Goal: Transaction & Acquisition: Purchase product/service

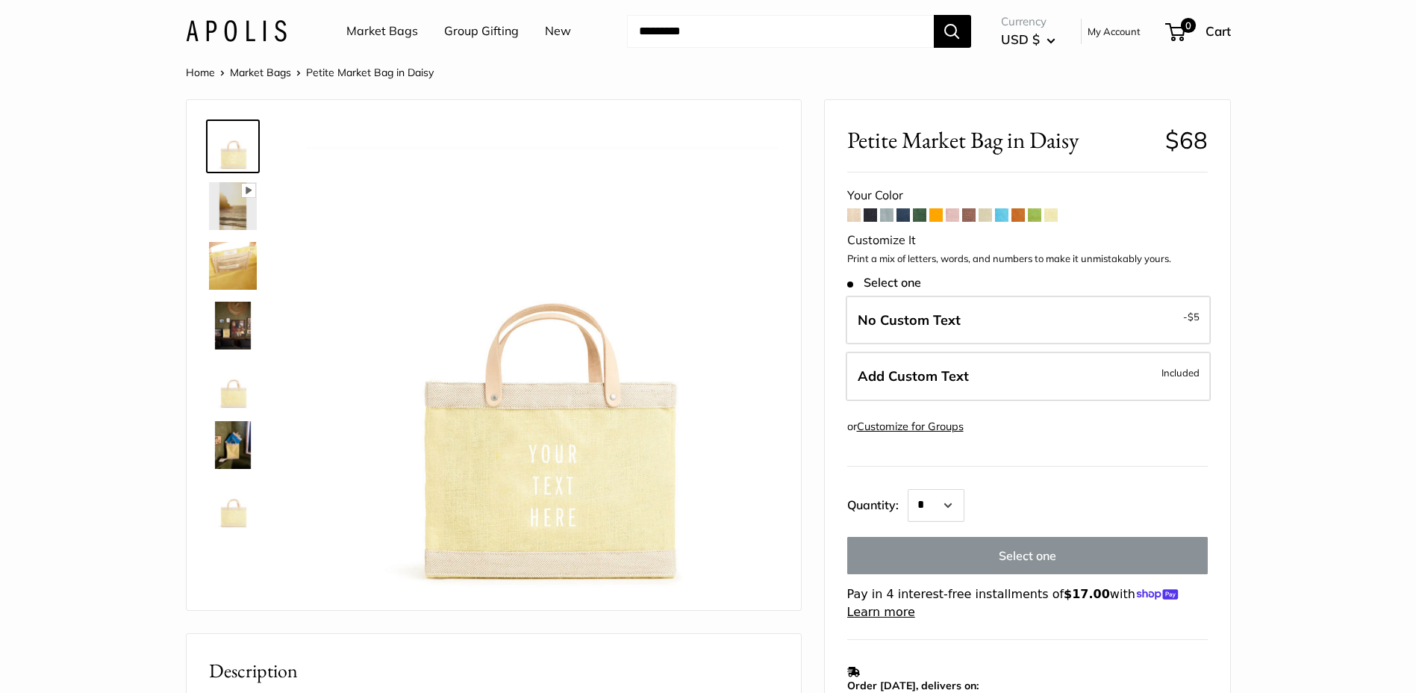
click at [872, 215] on span at bounding box center [869, 214] width 13 height 13
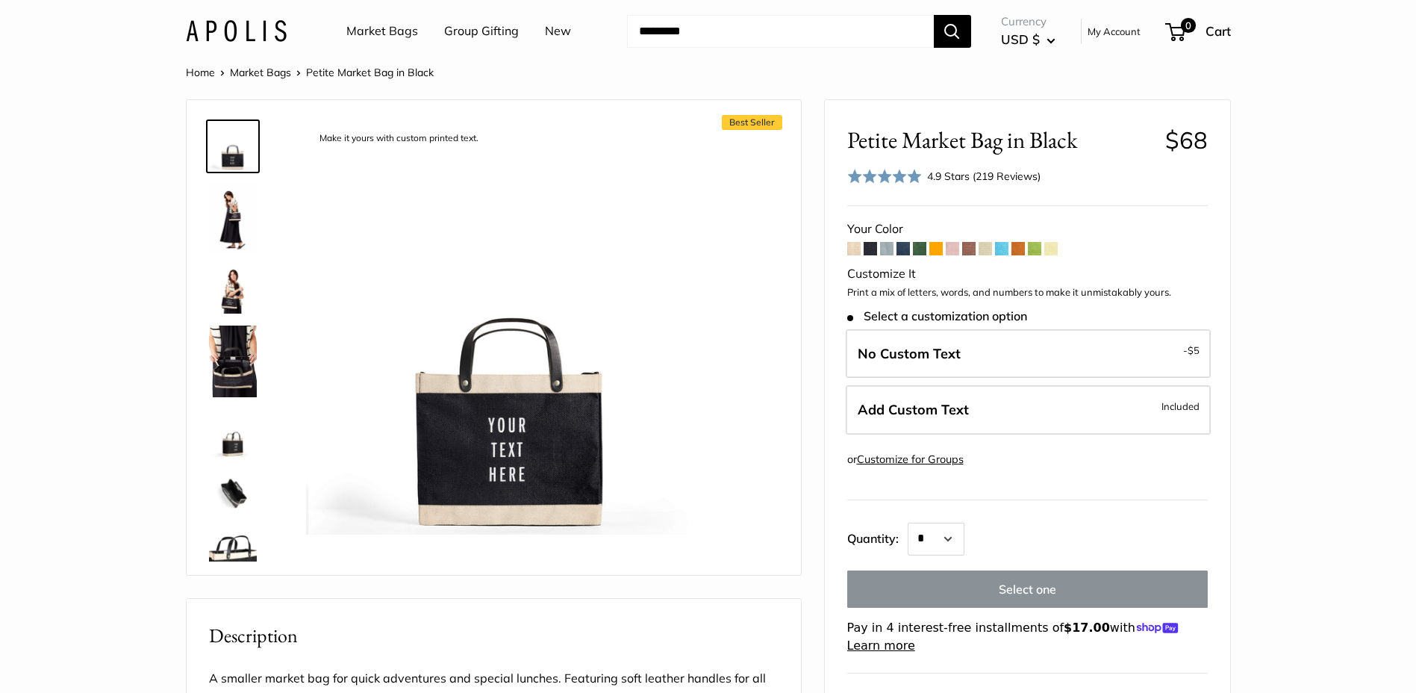
click at [950, 28] on button "Search" at bounding box center [952, 31] width 37 height 33
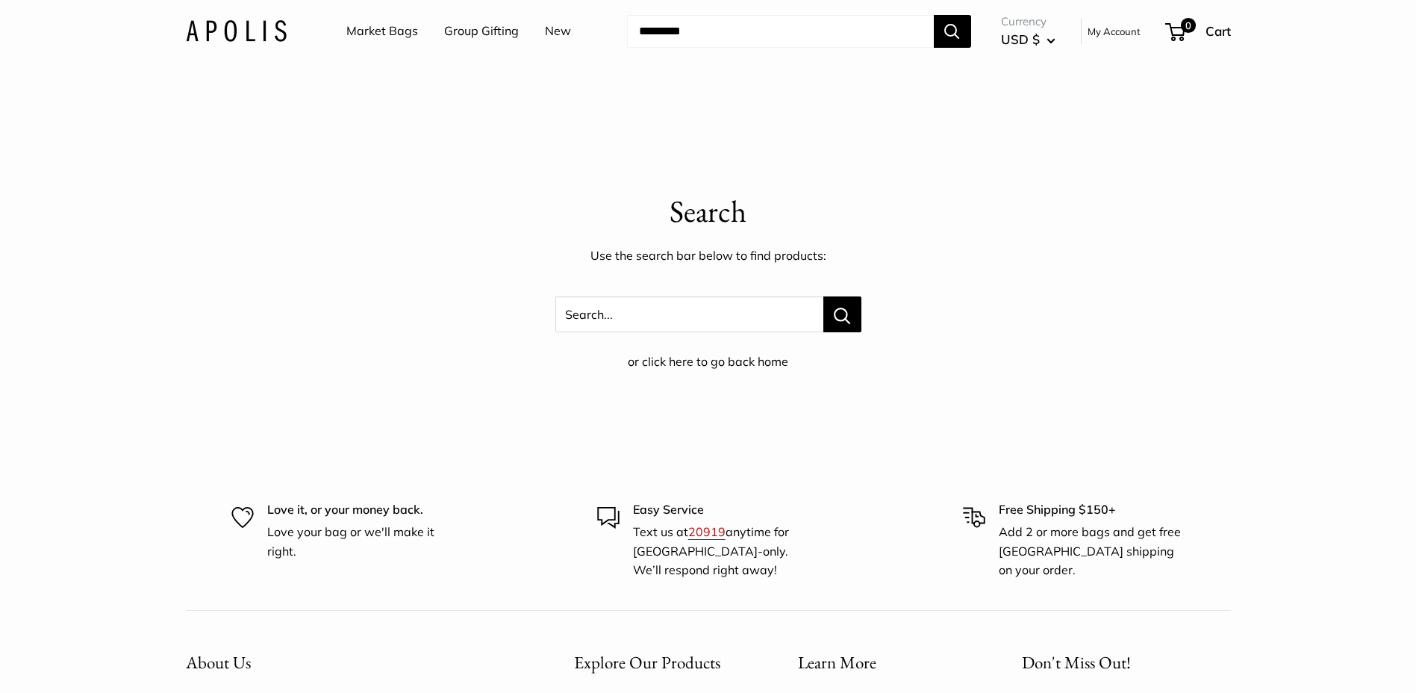
scroll to position [343, 0]
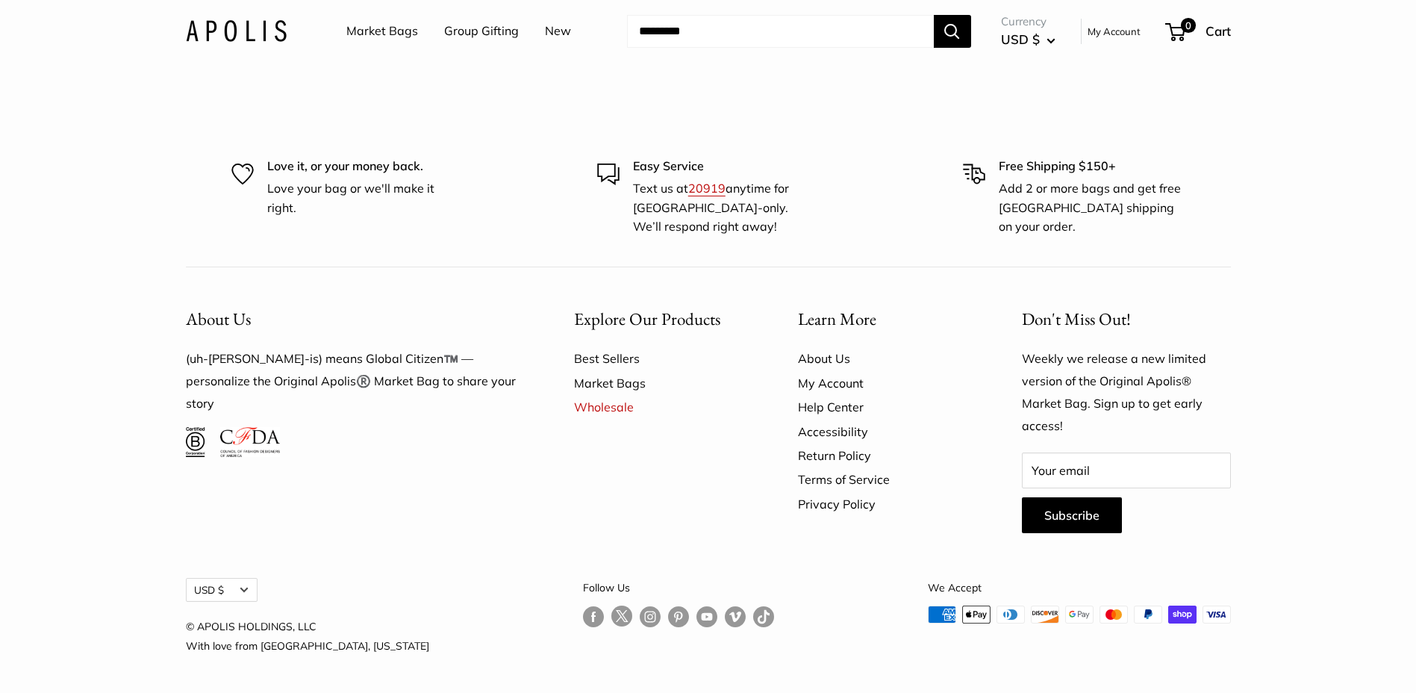
click at [752, 28] on input "Search..." at bounding box center [780, 31] width 307 height 33
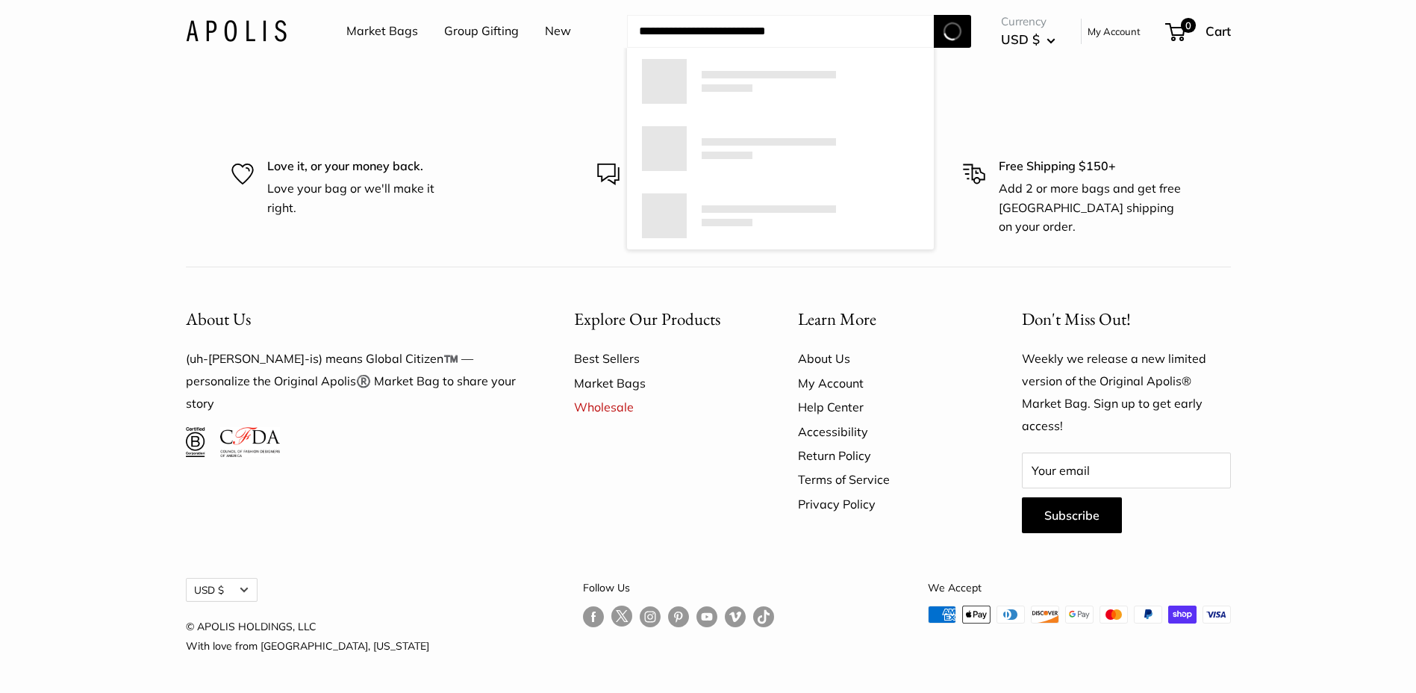
type input "**********"
click at [934, 15] on button "Search" at bounding box center [952, 31] width 37 height 33
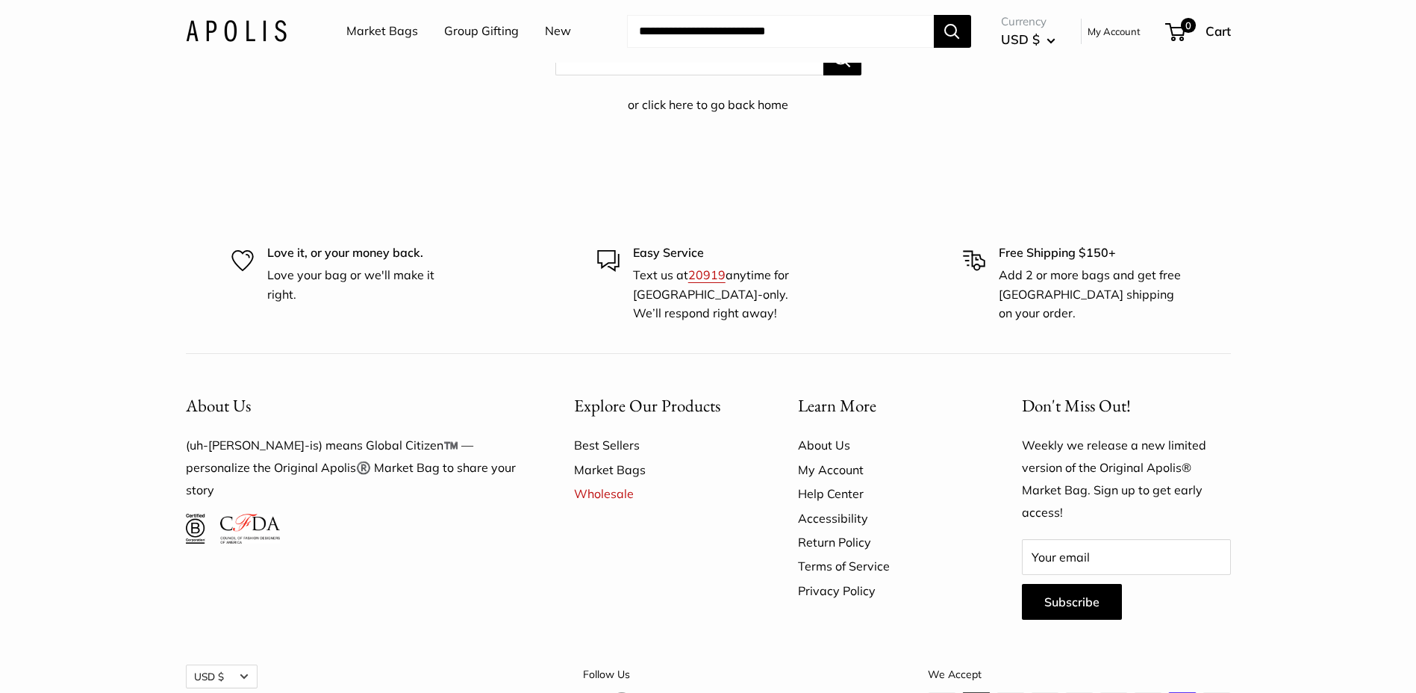
scroll to position [0, 0]
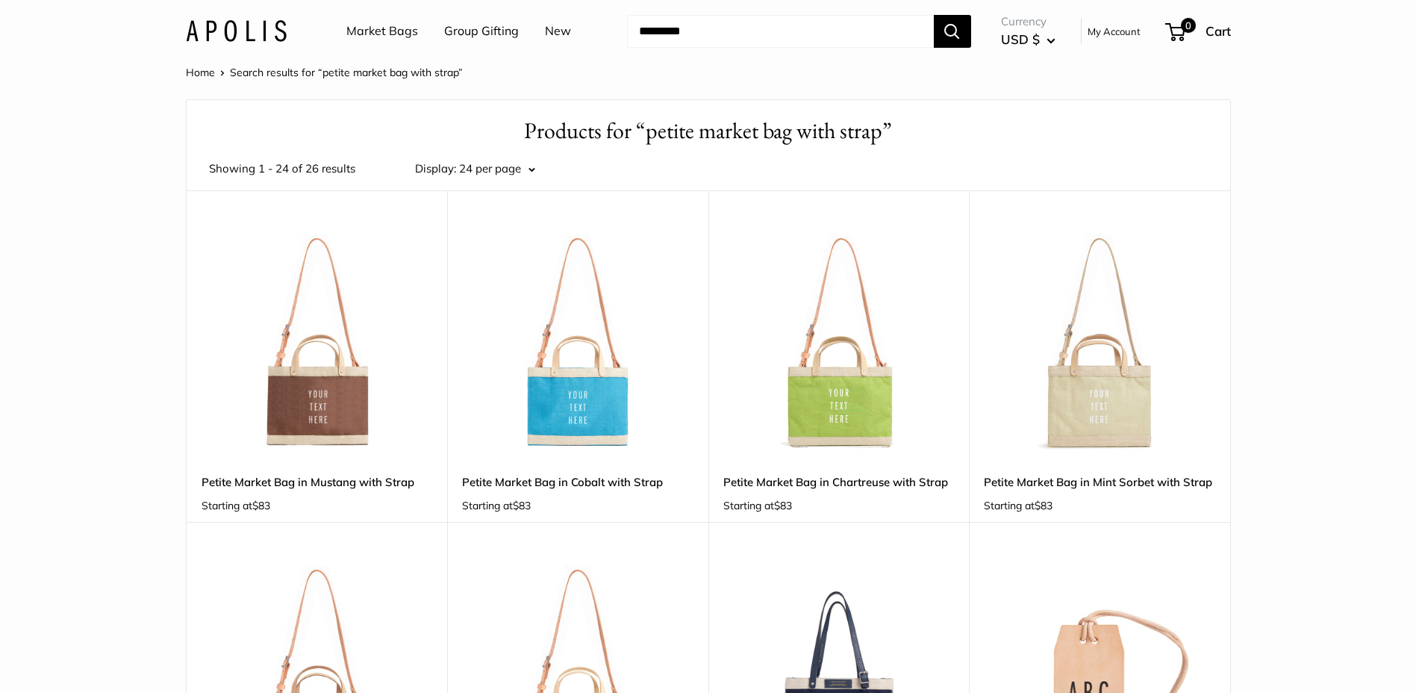
click at [0, 0] on img at bounding box center [0, 0] width 0 height 0
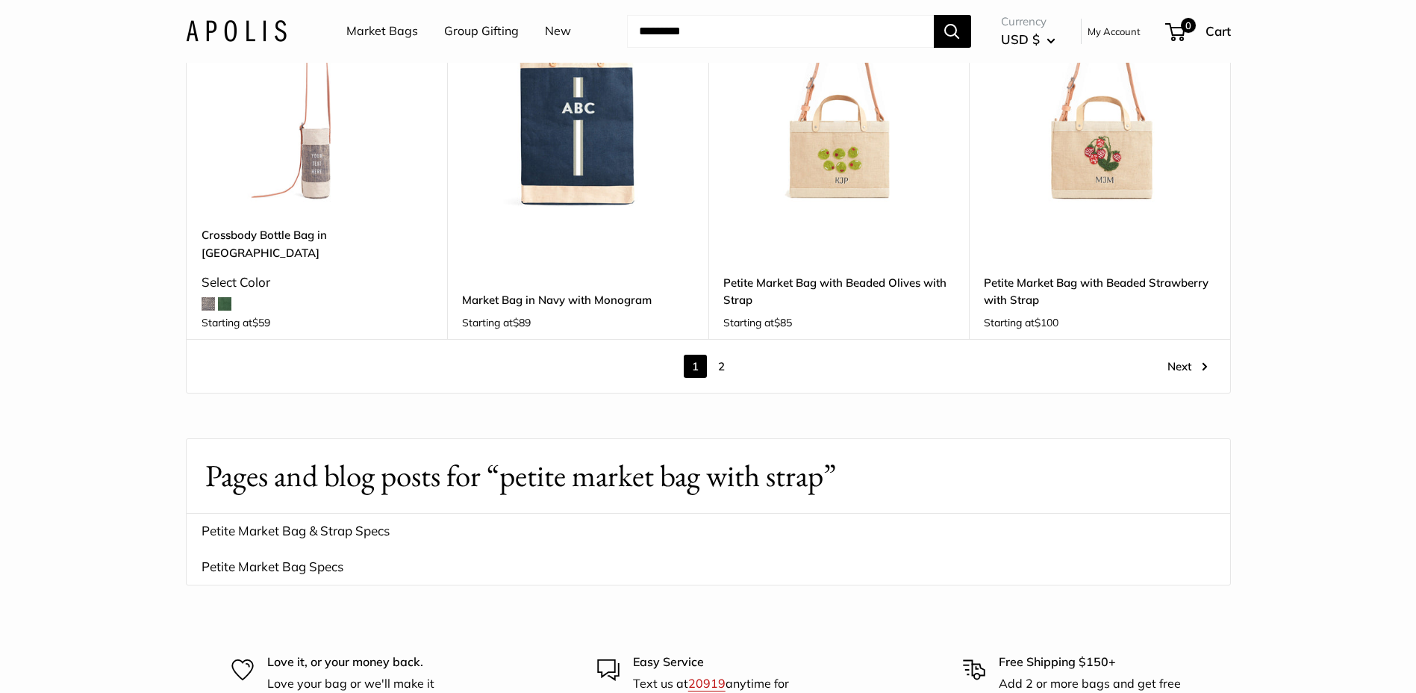
scroll to position [1716, 0]
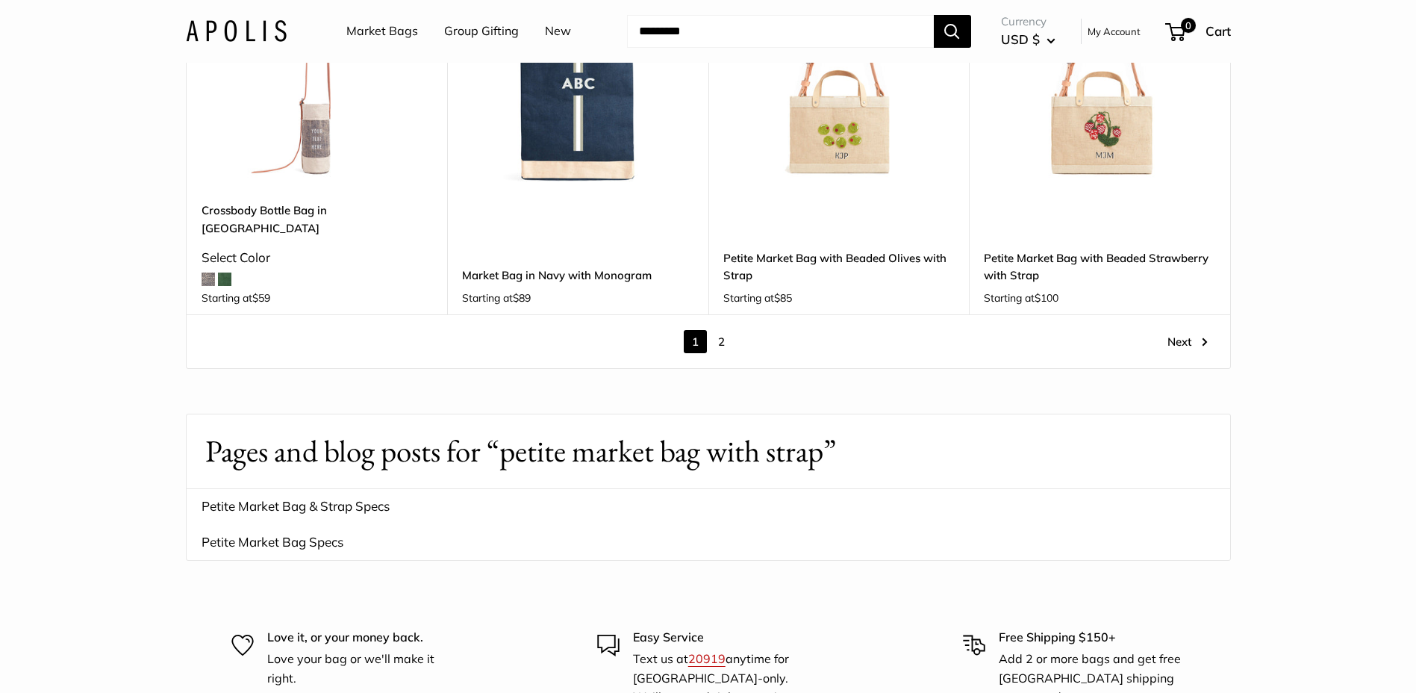
click at [1192, 330] on link "Next" at bounding box center [1187, 341] width 40 height 23
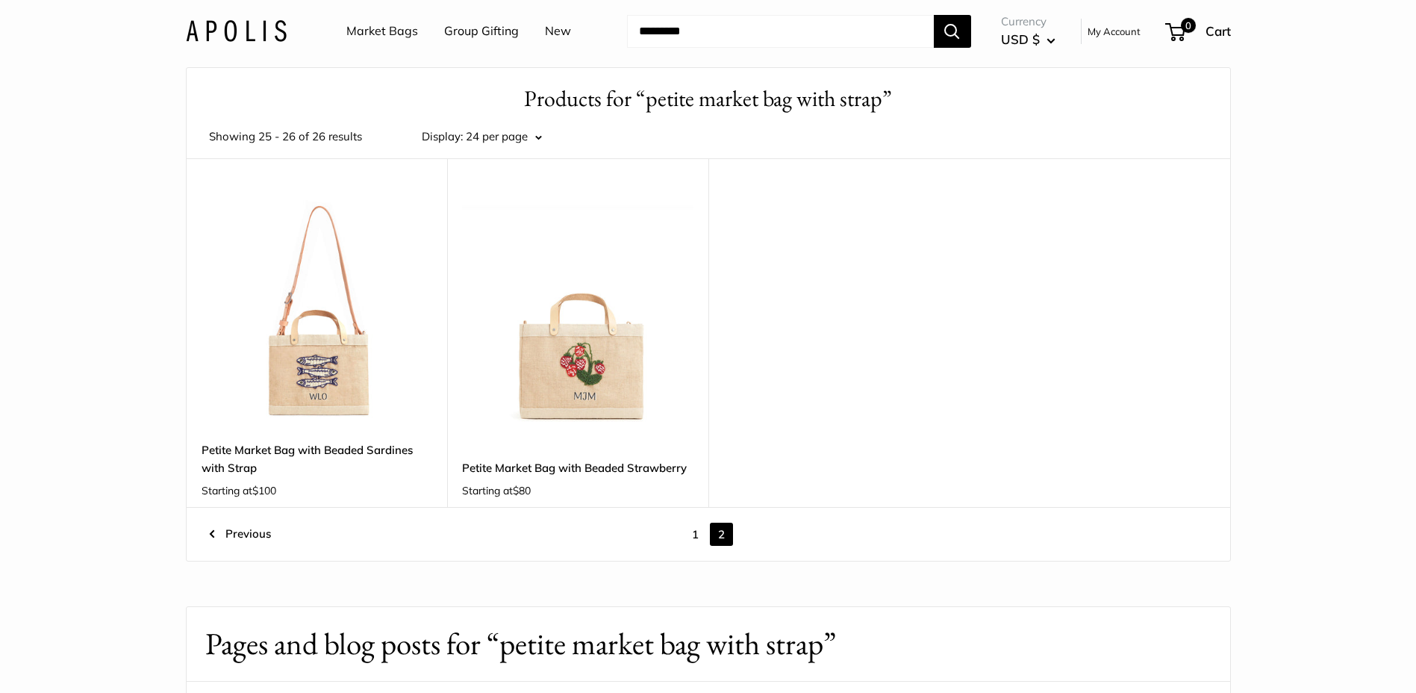
scroll to position [18, 0]
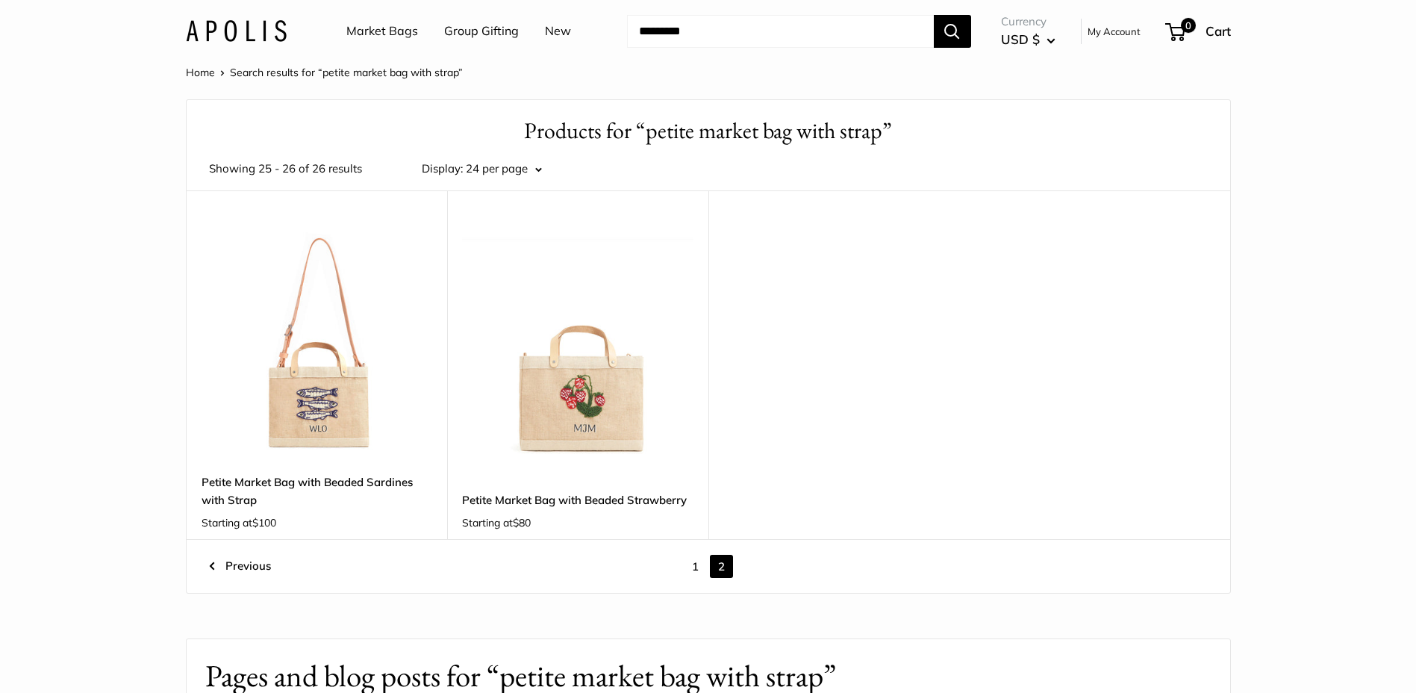
click at [707, 24] on input "Search..." at bounding box center [780, 31] width 307 height 33
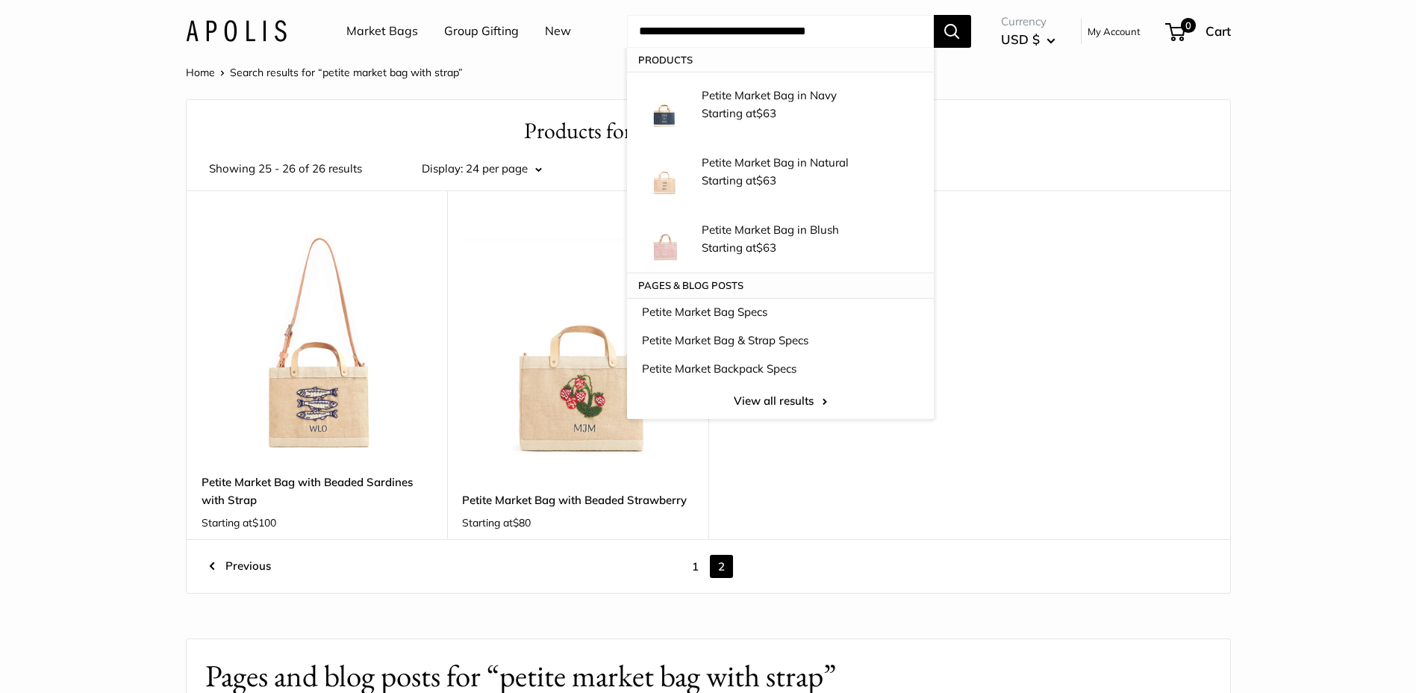
type input "**********"
click at [934, 15] on button "Search" at bounding box center [952, 31] width 37 height 33
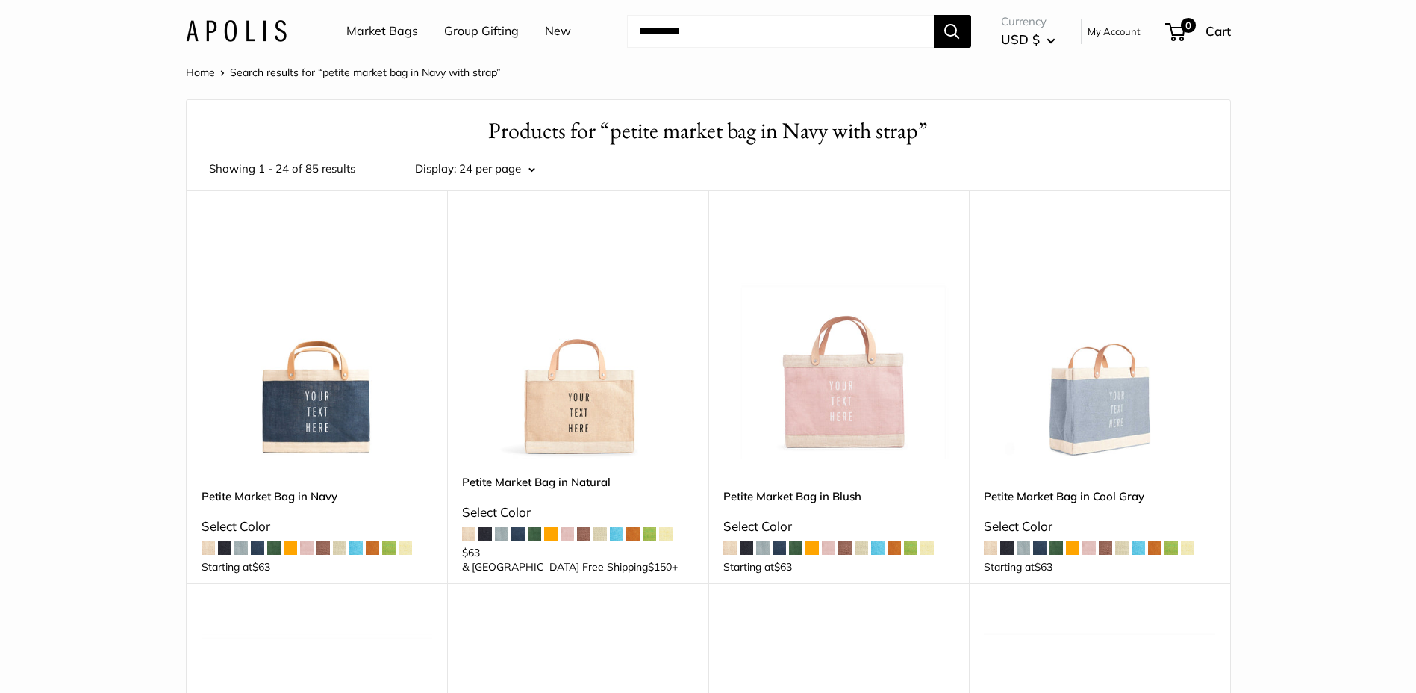
click at [0, 0] on img at bounding box center [0, 0] width 0 height 0
click at [649, 138] on h1 "Products for “petite market bag in Navy with strap”" at bounding box center [708, 131] width 999 height 32
drag, startPoint x: 608, startPoint y: 133, endPoint x: 919, endPoint y: 133, distance: 310.4
click at [919, 133] on h1 "Products for “petite market bag in Navy with strap”" at bounding box center [708, 131] width 999 height 32
copy h1 "petite market bag in Navy with strap"
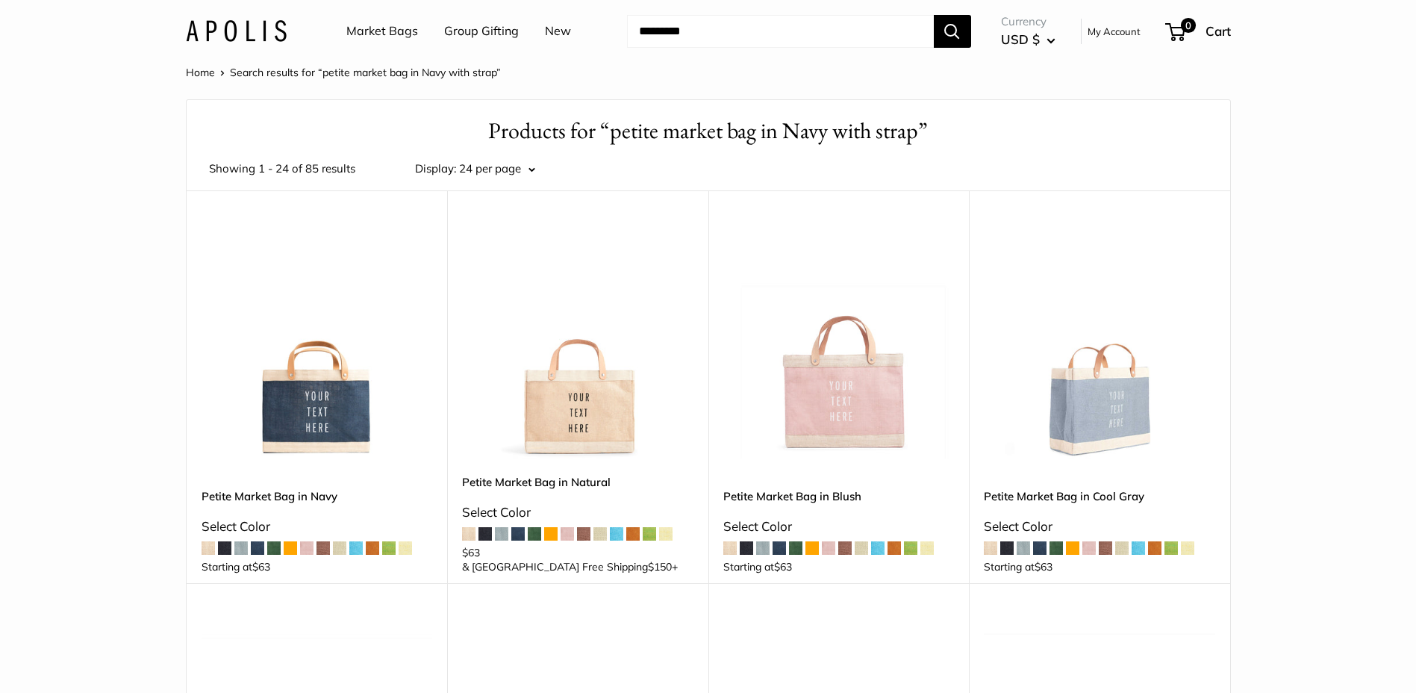
click at [673, 32] on input "Search..." at bounding box center [780, 31] width 307 height 33
paste input "**********"
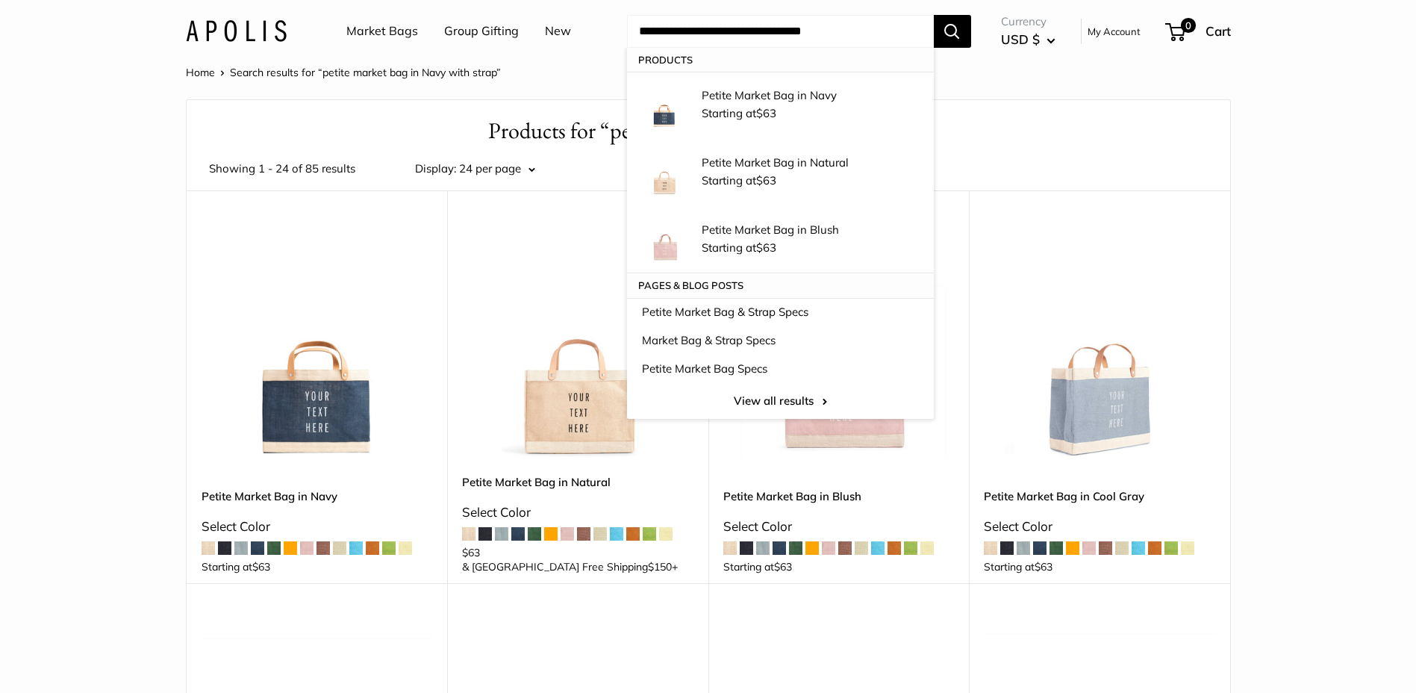
drag, startPoint x: 736, startPoint y: 31, endPoint x: 781, endPoint y: 34, distance: 45.6
click at [781, 34] on input "**********" at bounding box center [780, 31] width 307 height 33
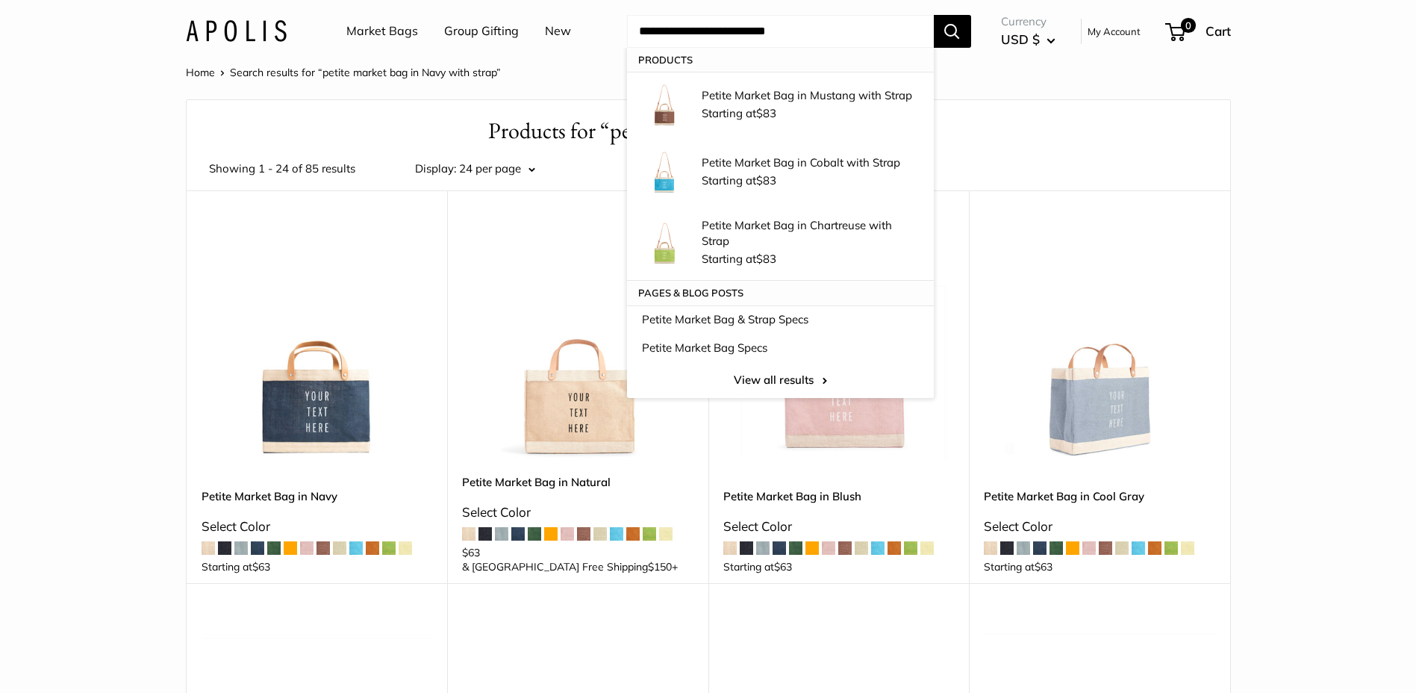
click at [817, 39] on input "**********" at bounding box center [780, 31] width 307 height 33
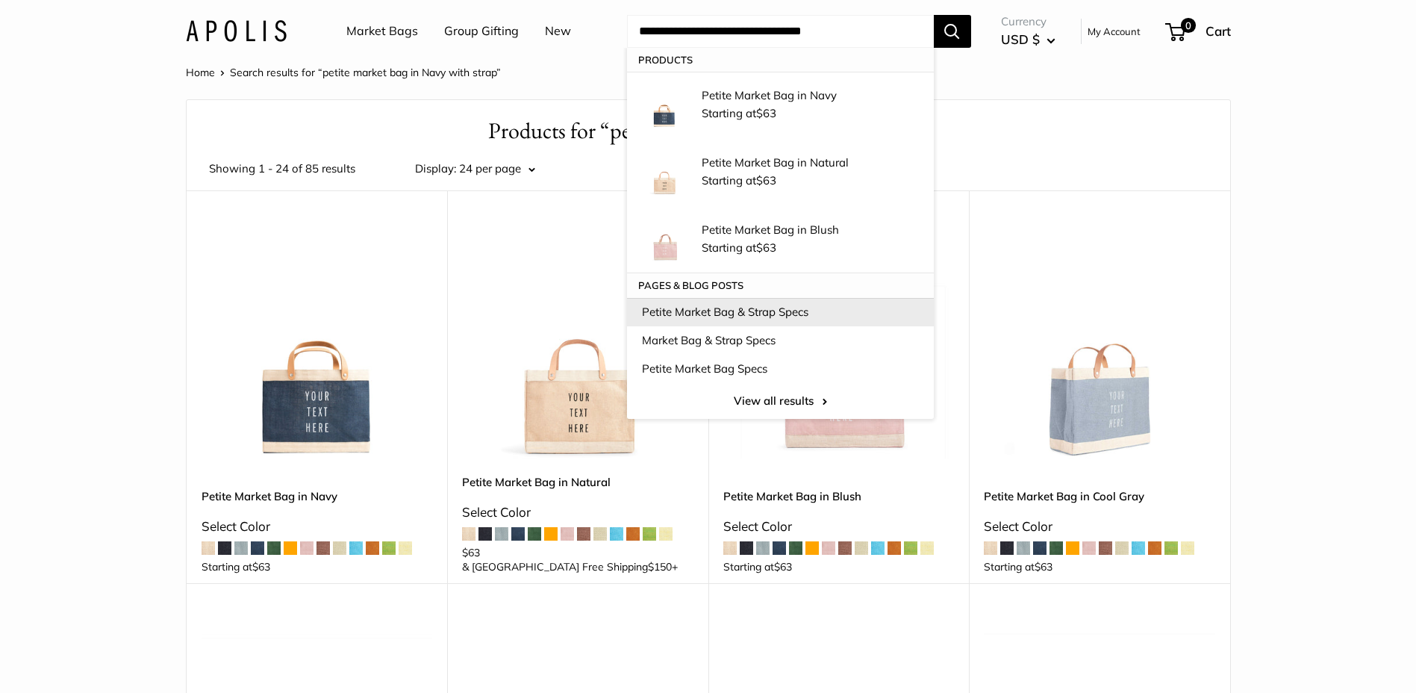
type input "**********"
click at [740, 316] on link "Petite Market Bag & Strap Specs" at bounding box center [780, 312] width 307 height 28
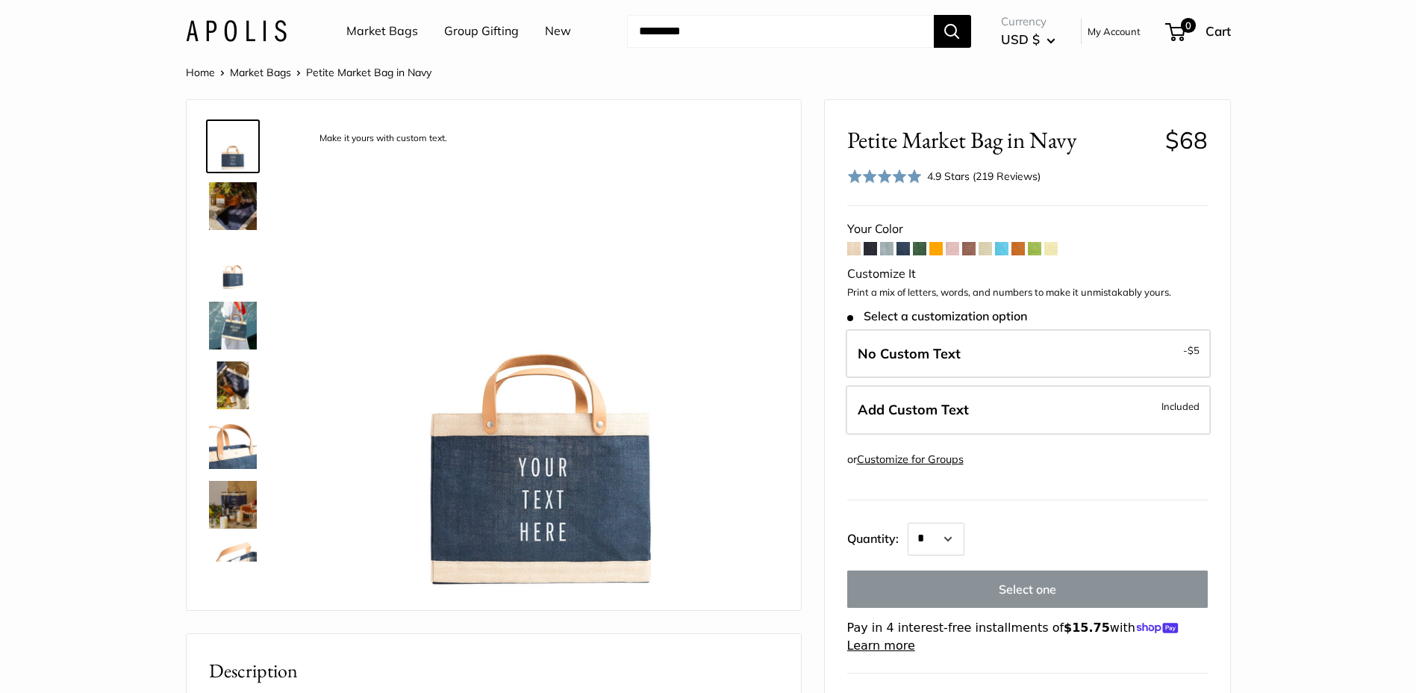
click at [223, 273] on img at bounding box center [233, 266] width 48 height 48
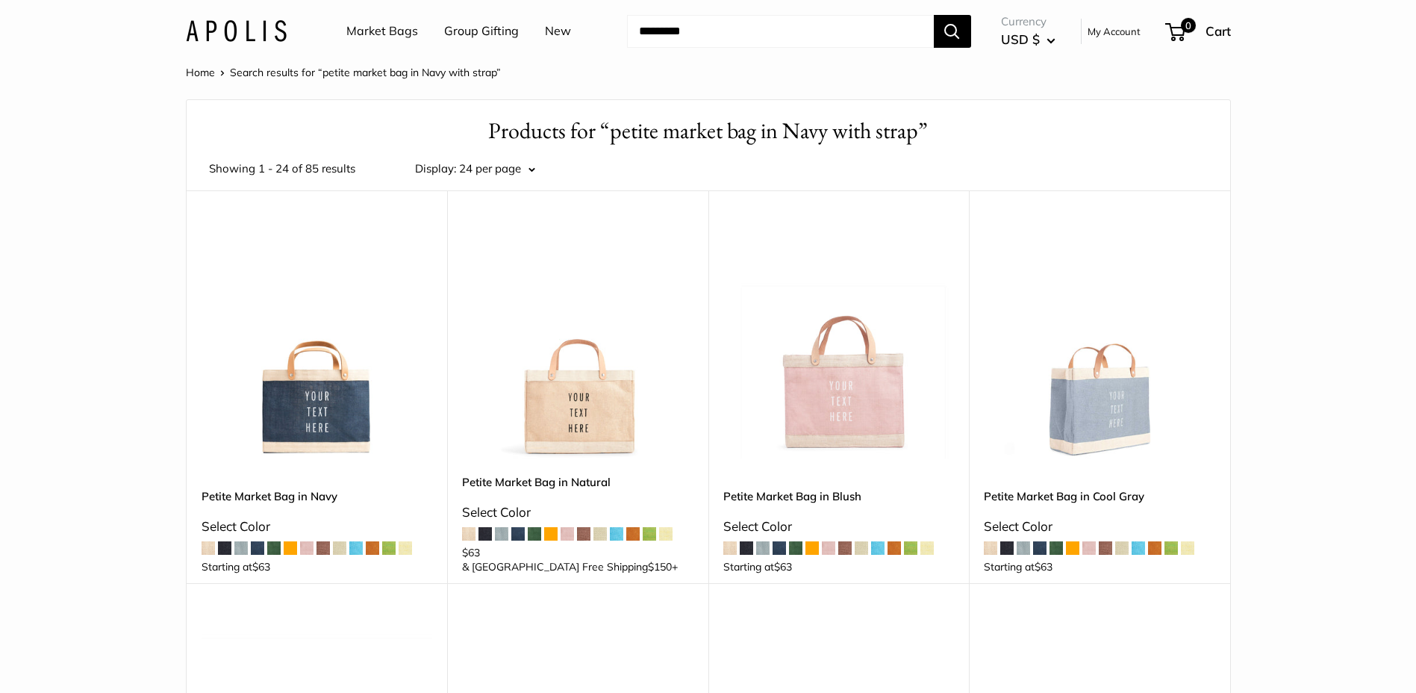
click at [817, 116] on h1 "Products for “petite market bag in Navy with strap”" at bounding box center [708, 131] width 999 height 32
click at [763, 125] on h1 "Products for “petite market bag in Navy with strap”" at bounding box center [708, 131] width 999 height 32
drag, startPoint x: 613, startPoint y: 132, endPoint x: 914, endPoint y: 131, distance: 300.7
click at [914, 131] on h1 "Products for “petite market bag in Navy with strap”" at bounding box center [708, 131] width 999 height 32
drag, startPoint x: 914, startPoint y: 131, endPoint x: 890, endPoint y: 131, distance: 23.9
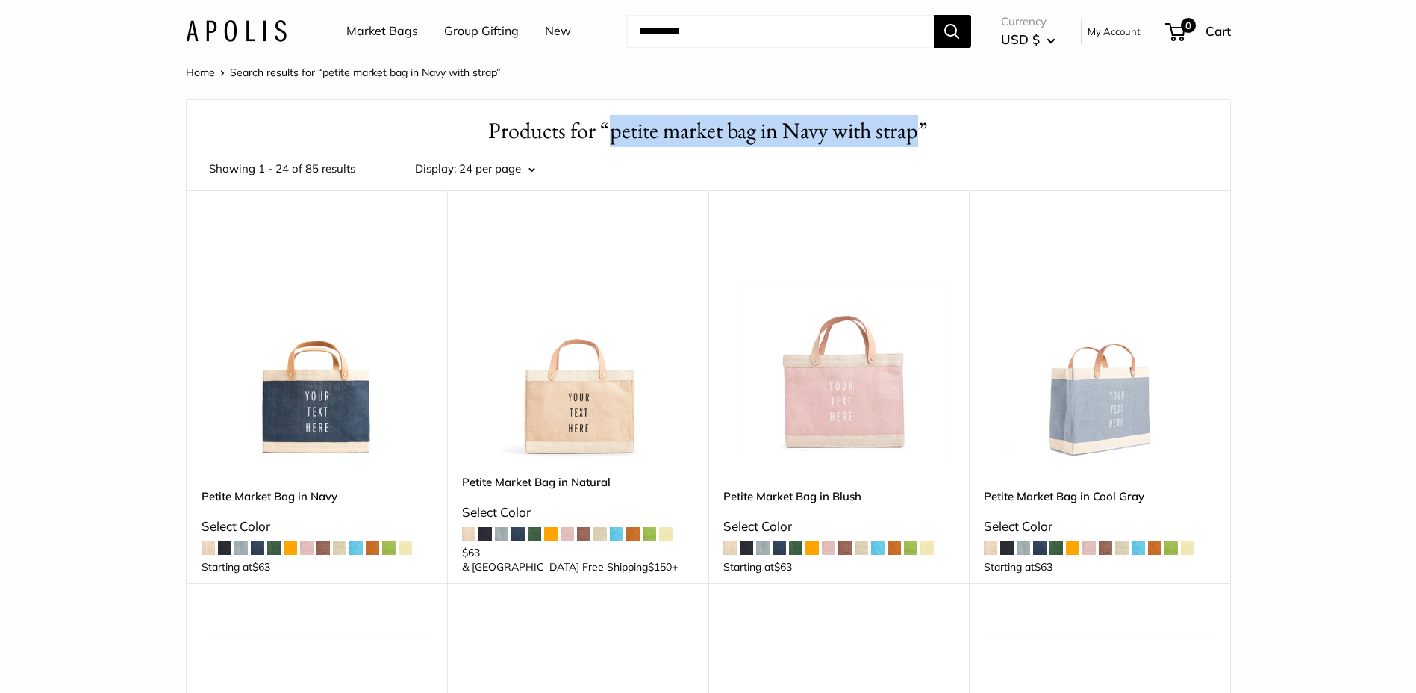
copy h1 "petite market bag in Navy with strap"
click at [741, 43] on input "Search..." at bounding box center [780, 31] width 307 height 33
paste input "**********"
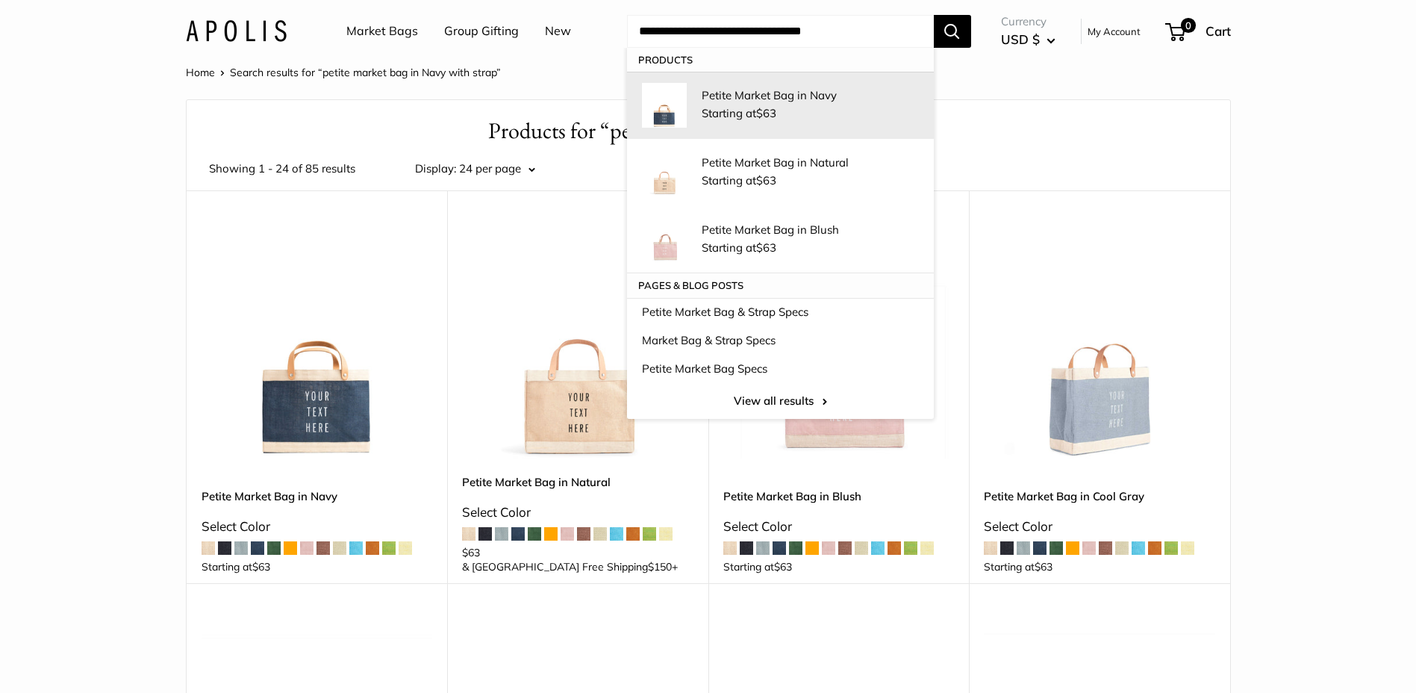
type input "**********"
click at [733, 90] on p "Petite Market Bag in Navy" at bounding box center [809, 95] width 217 height 16
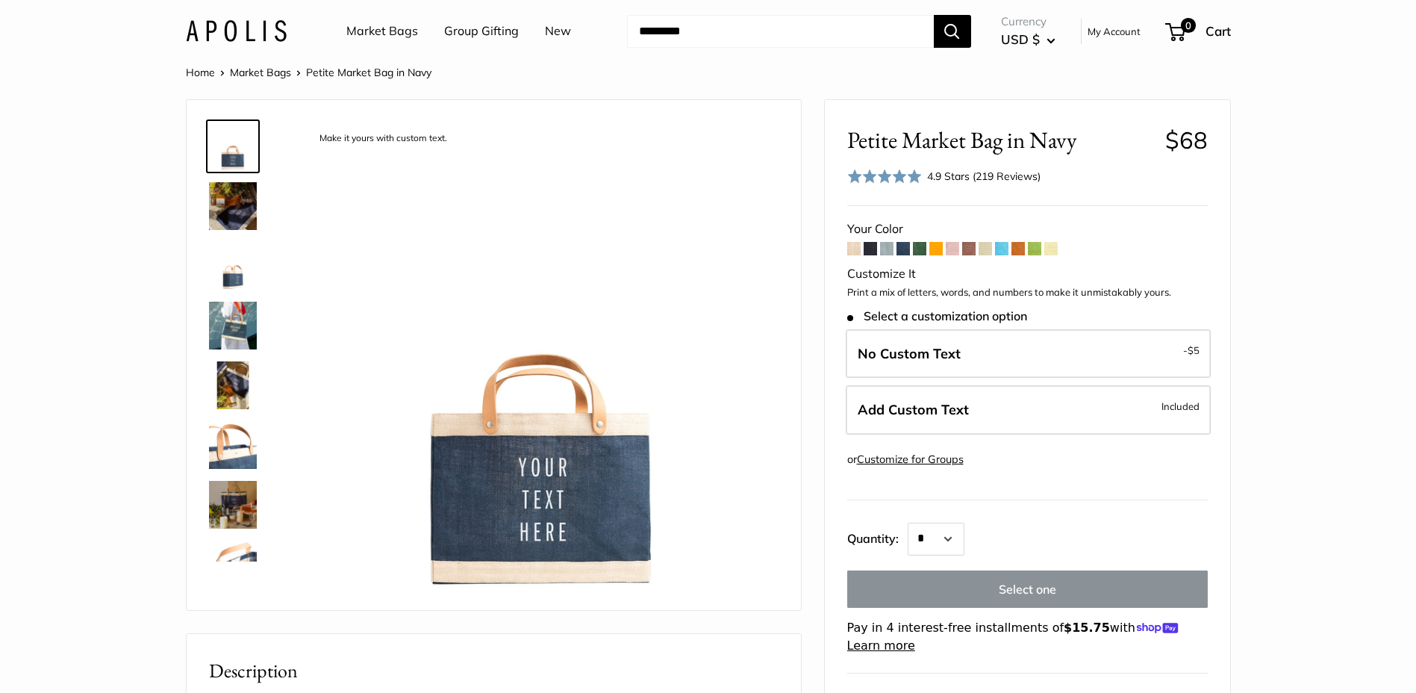
click at [900, 271] on div "Customize It" at bounding box center [1027, 274] width 360 height 22
click at [939, 352] on span "No Custom Text" at bounding box center [908, 353] width 103 height 17
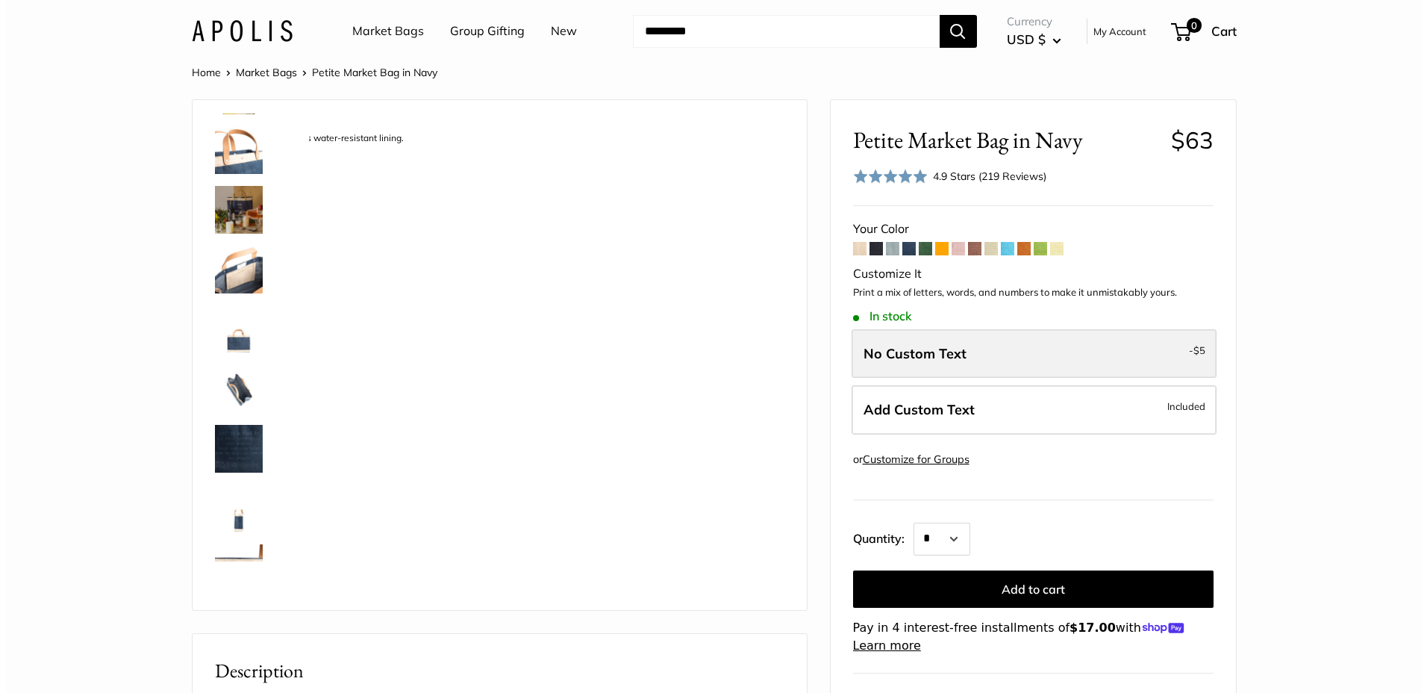
scroll to position [394, 0]
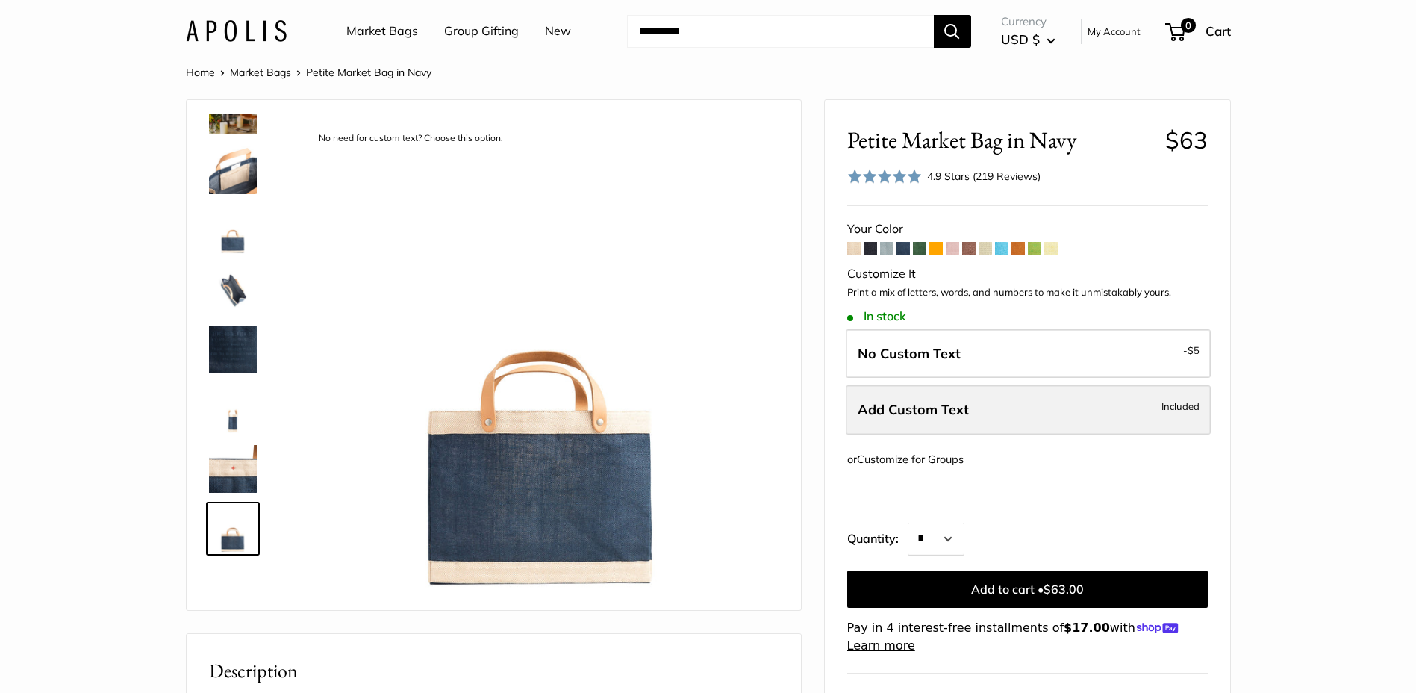
click at [925, 413] on span "Add Custom Text" at bounding box center [912, 409] width 111 height 17
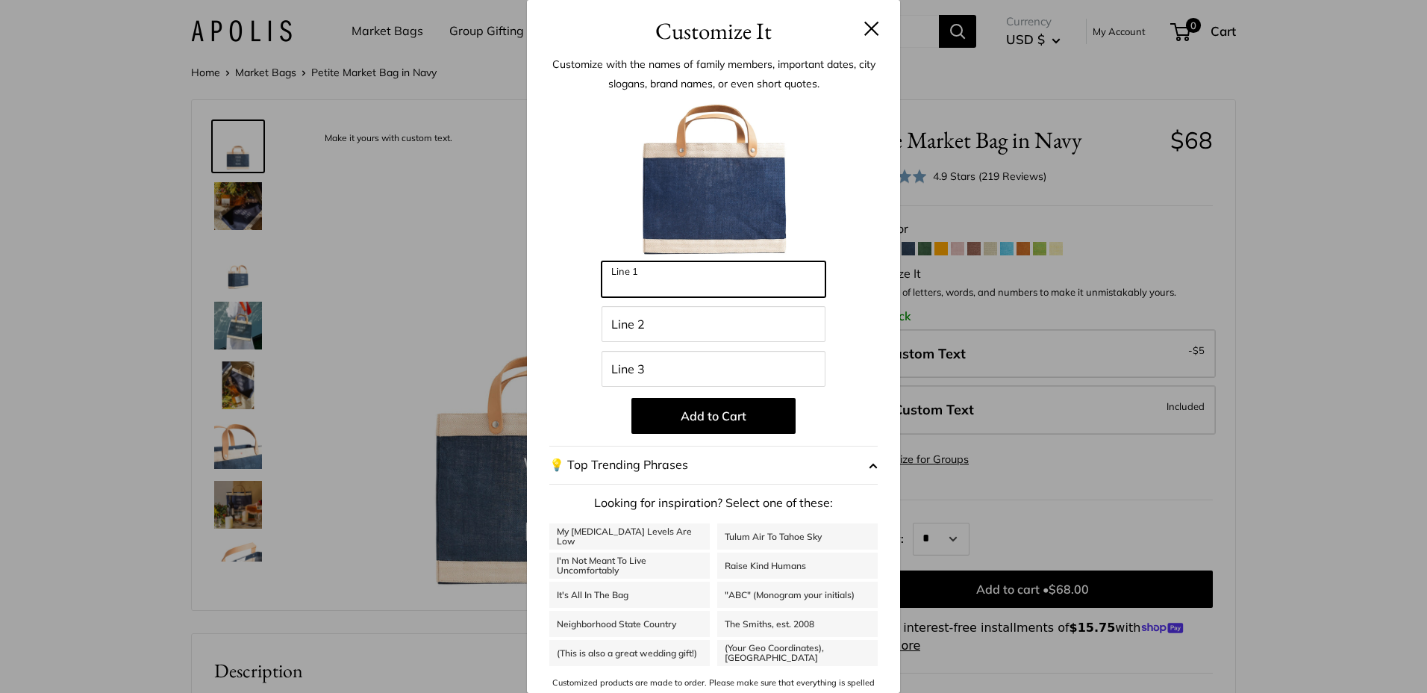
click at [649, 288] on input "Line 1" at bounding box center [713, 279] width 224 height 36
click at [865, 20] on h3 "Customize It" at bounding box center [713, 30] width 328 height 35
click at [864, 28] on button at bounding box center [871, 28] width 15 height 15
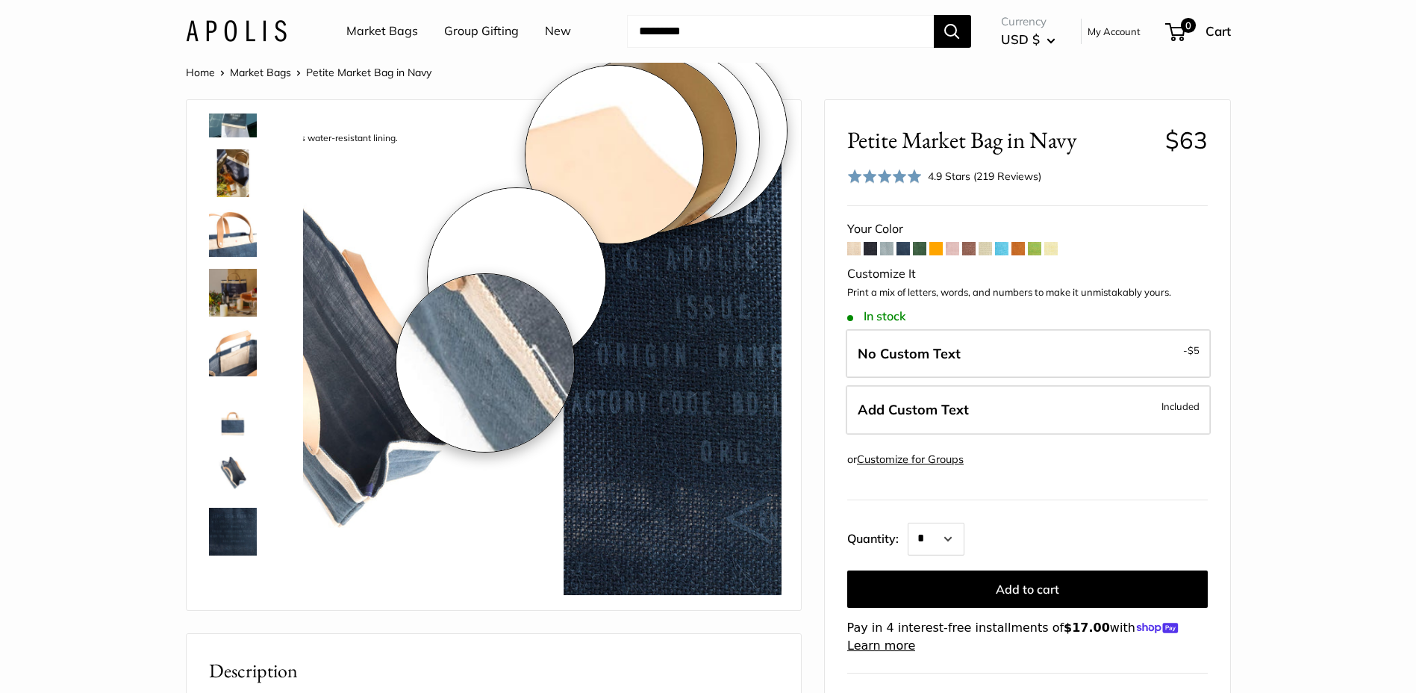
scroll to position [394, 0]
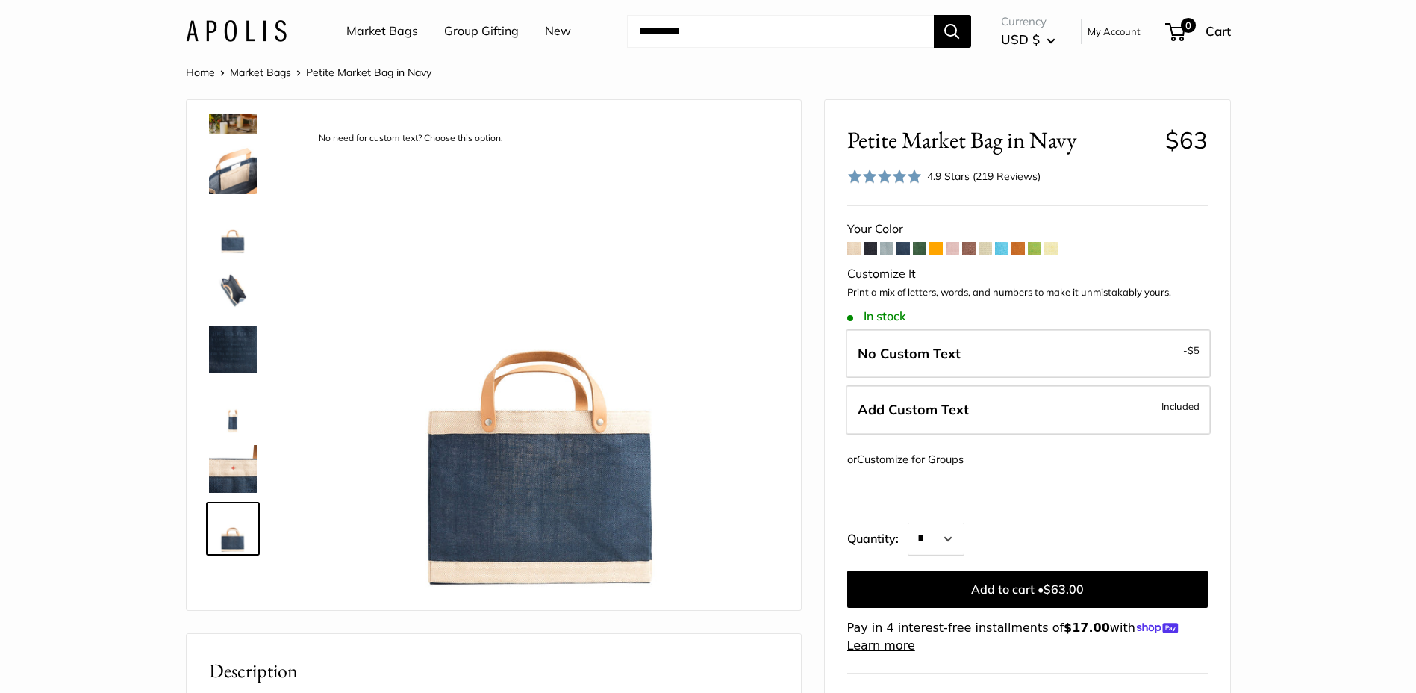
click at [228, 187] on img at bounding box center [233, 170] width 48 height 48
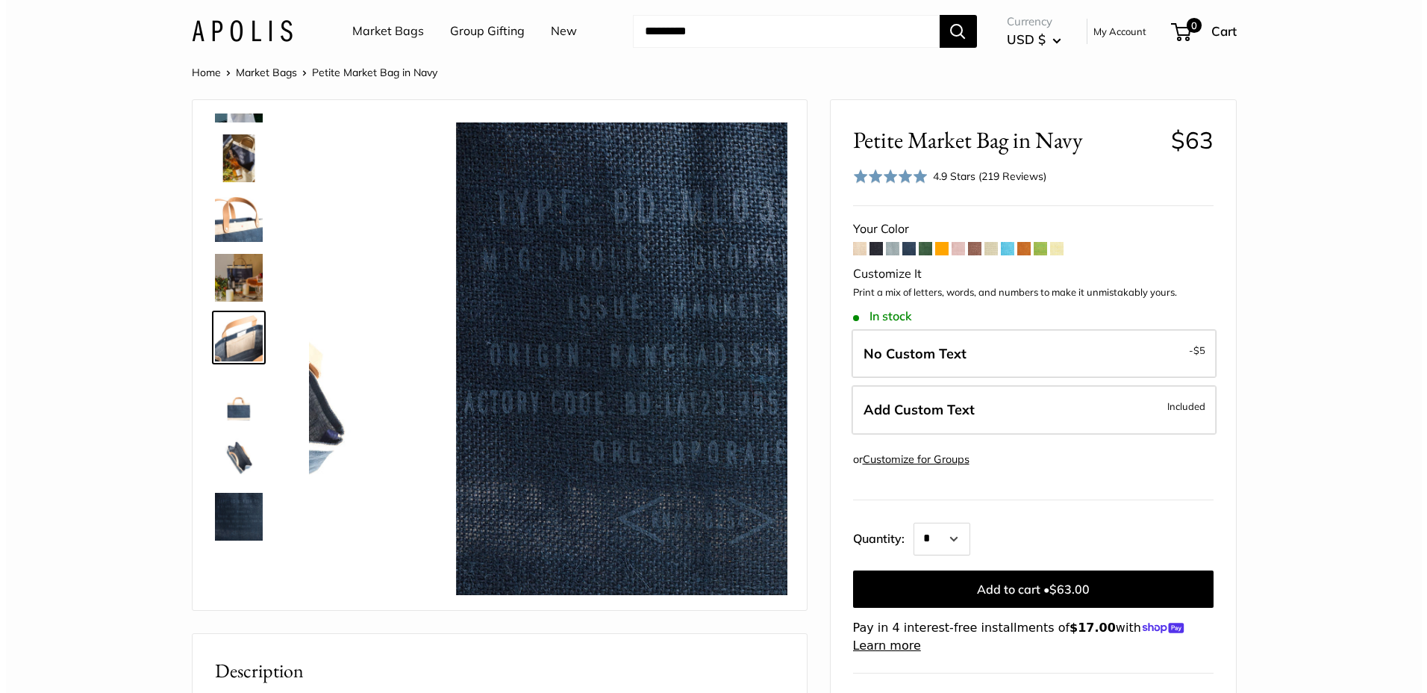
scroll to position [225, 0]
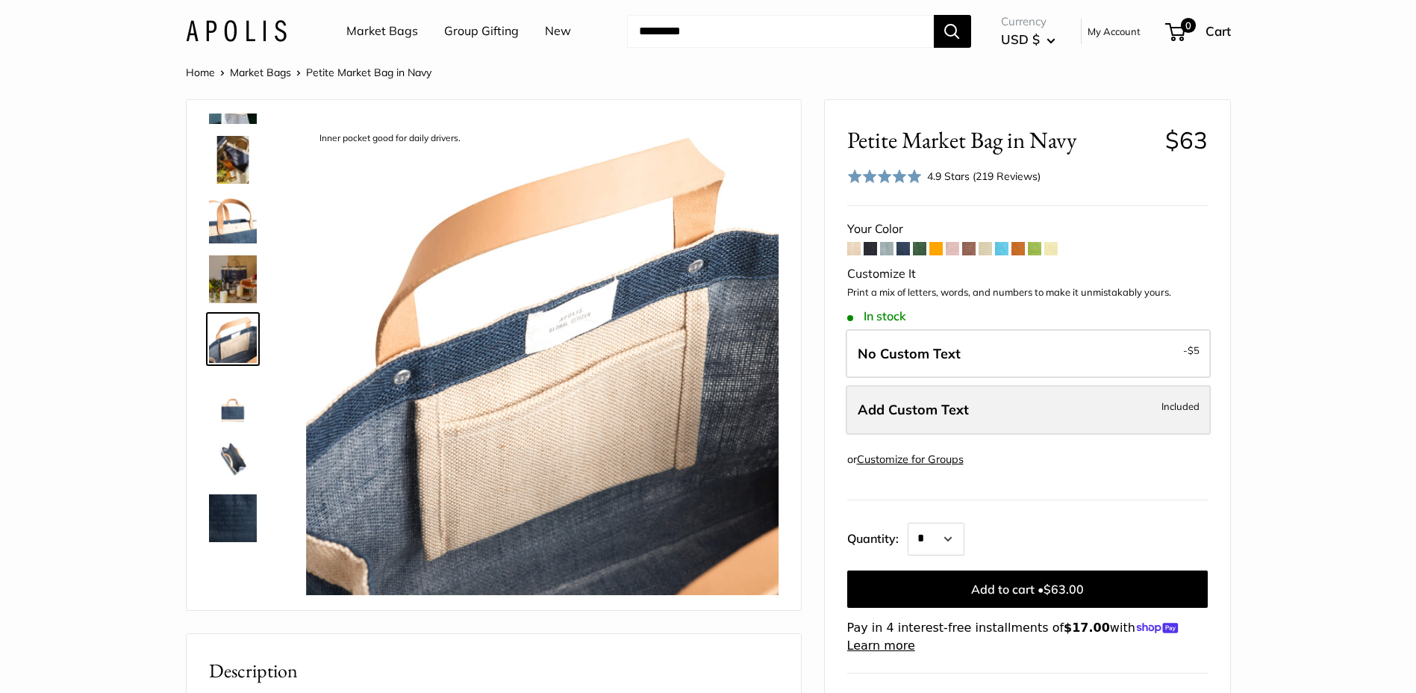
click at [948, 411] on span "Add Custom Text" at bounding box center [912, 409] width 111 height 17
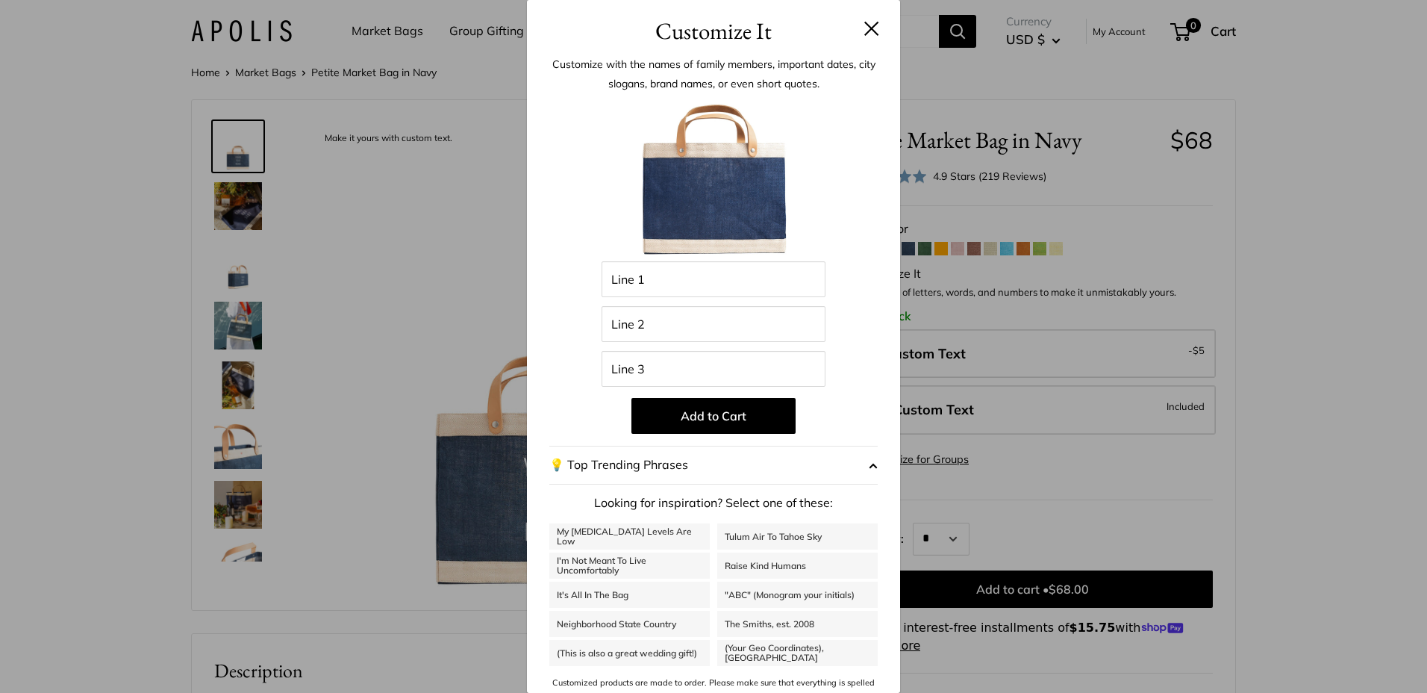
click at [953, 414] on div "Customize It Customize with the names of family members, important dates, city …" at bounding box center [713, 346] width 1427 height 693
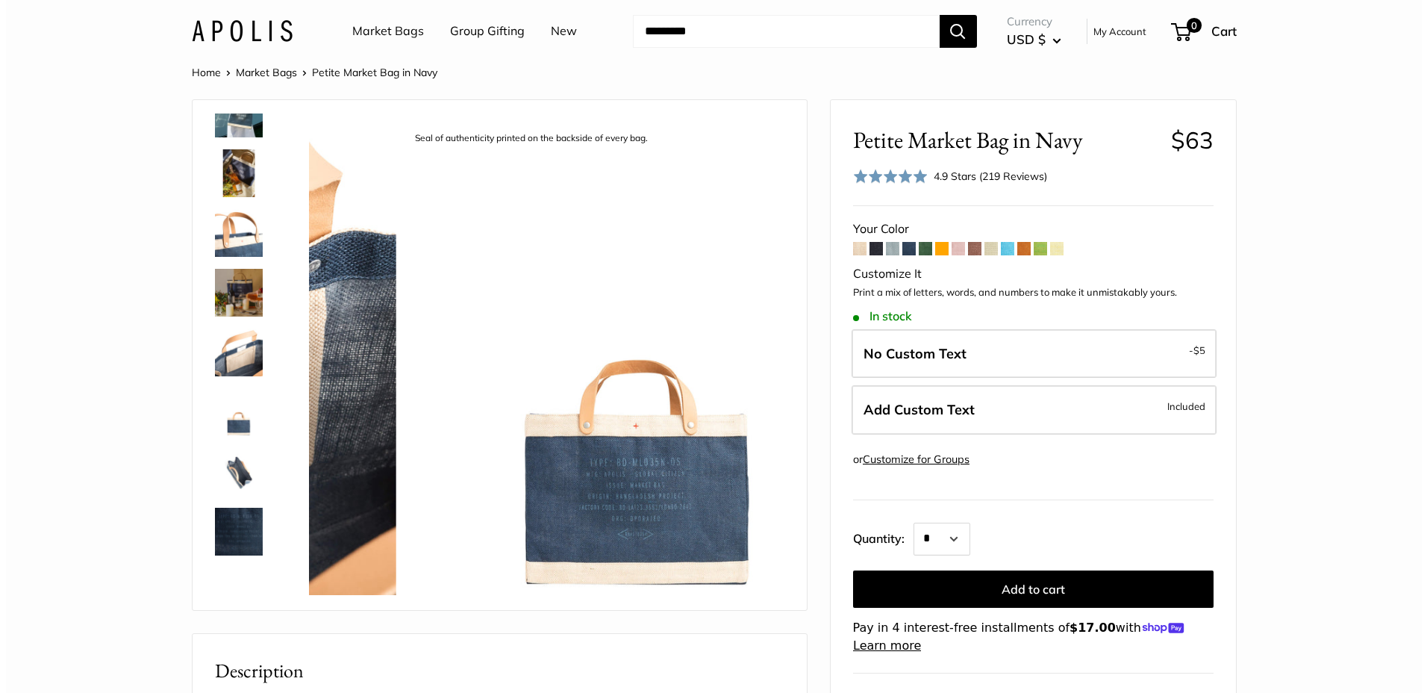
scroll to position [394, 0]
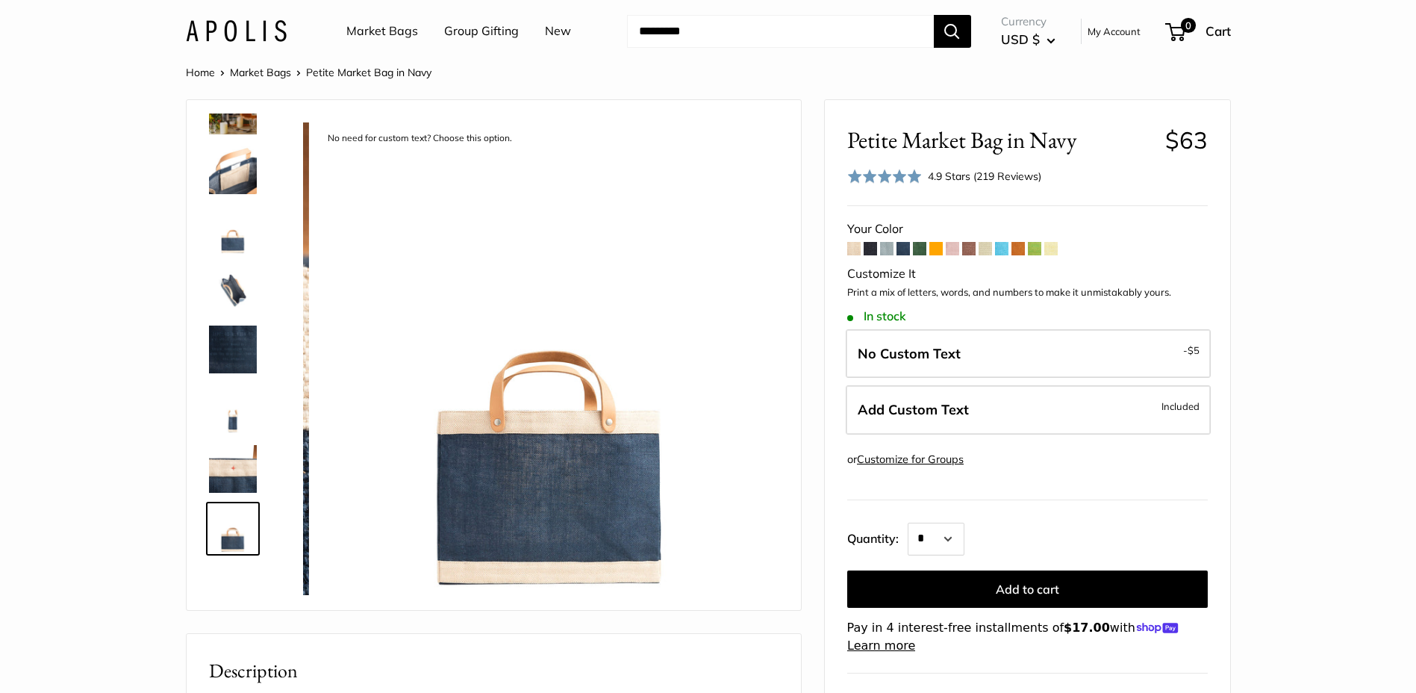
click at [953, 414] on span "Add Custom Text" at bounding box center [912, 409] width 111 height 17
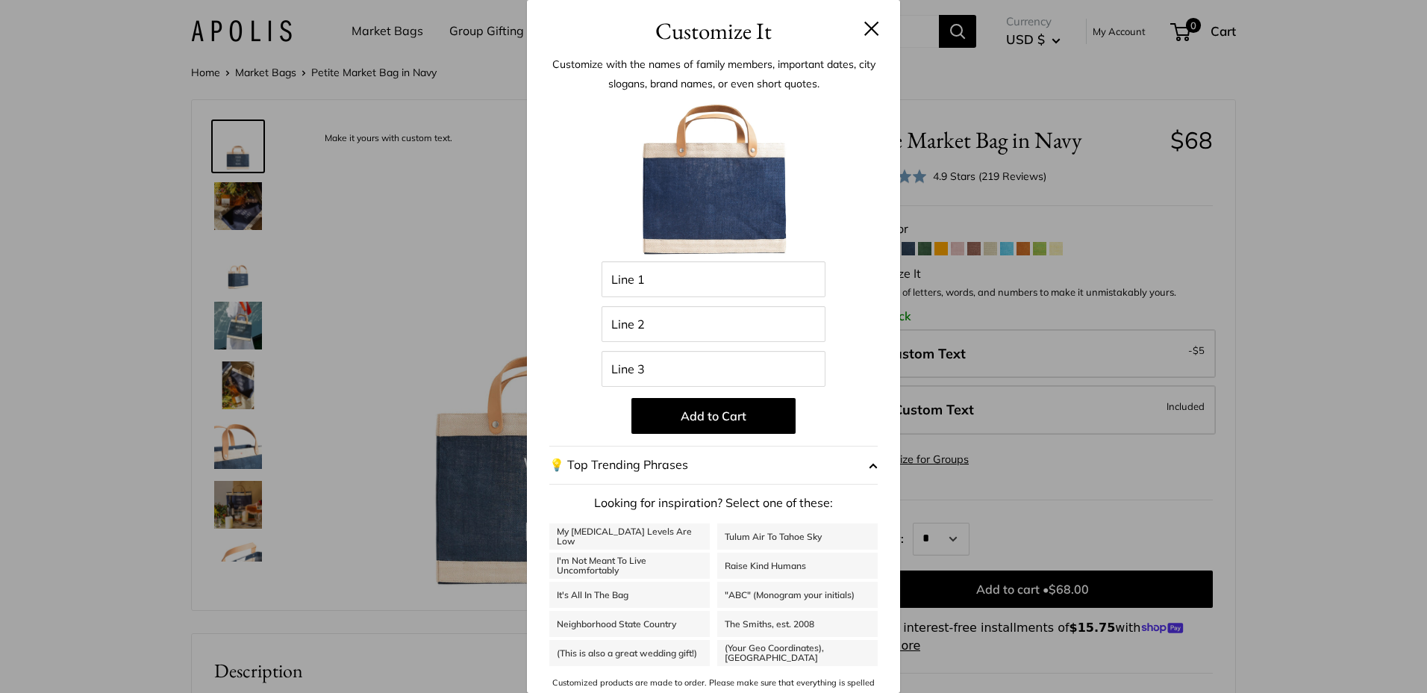
click at [1381, 261] on div "Customize It Customize with the names of family members, important dates, city …" at bounding box center [713, 346] width 1427 height 693
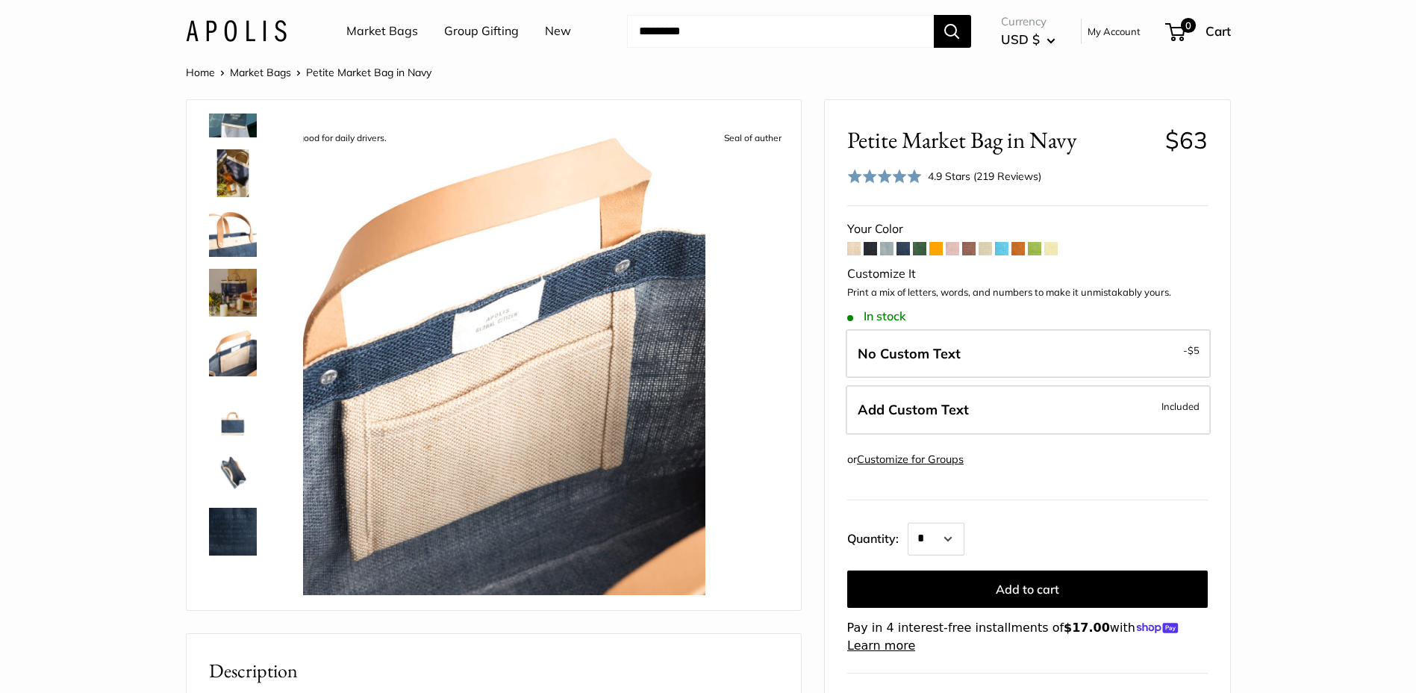
scroll to position [394, 0]
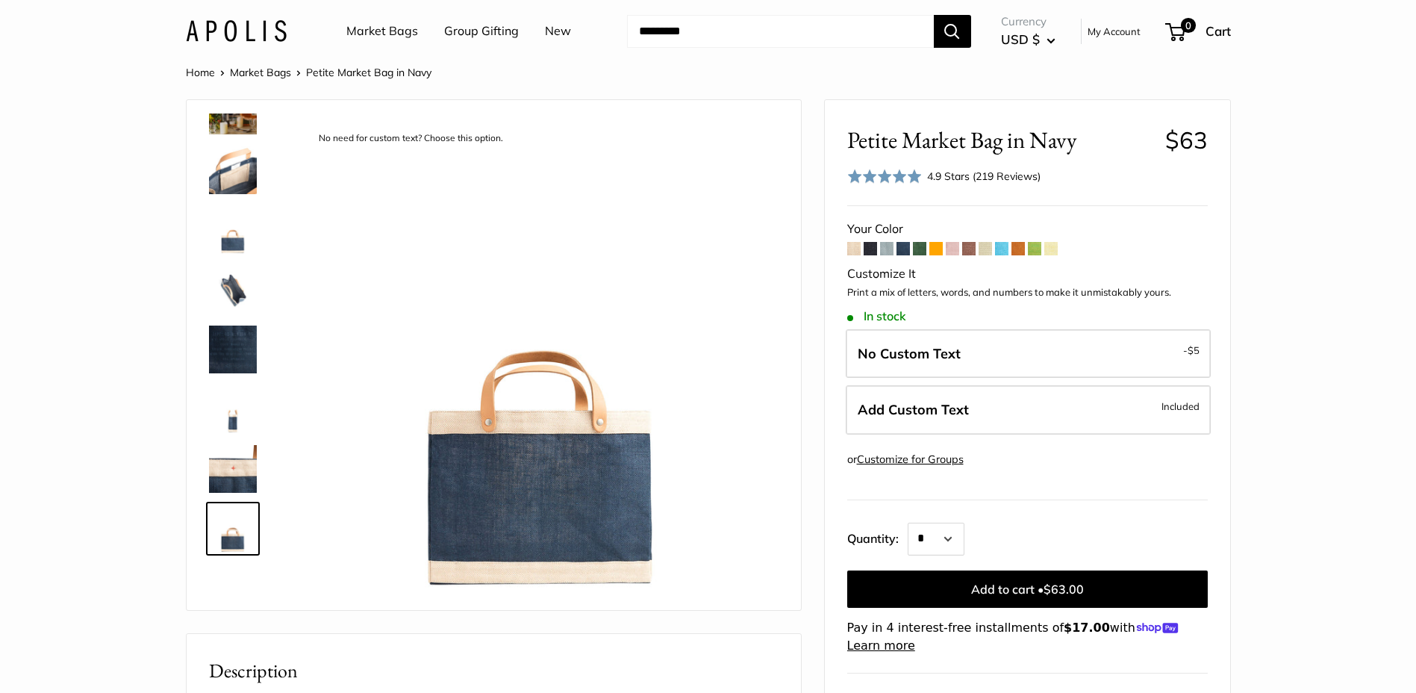
click at [241, 487] on img at bounding box center [233, 469] width 48 height 48
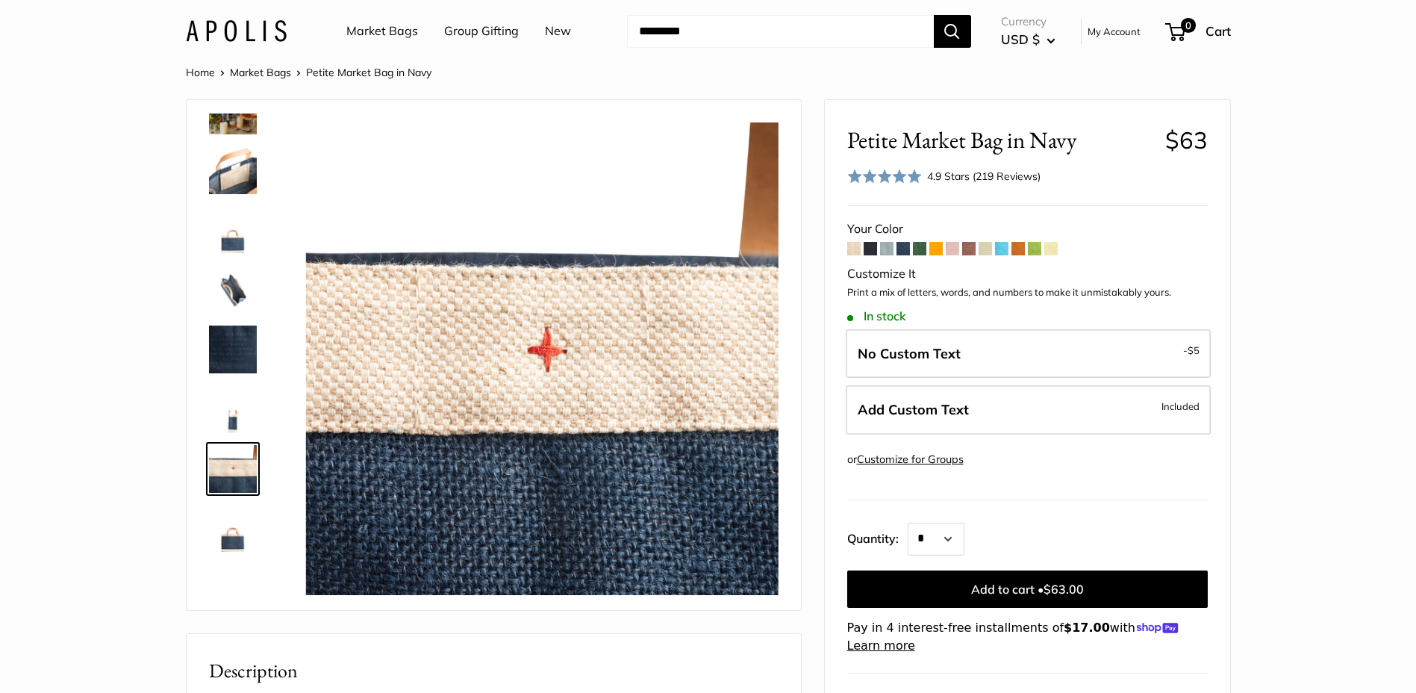
click at [231, 123] on img at bounding box center [233, 111] width 48 height 48
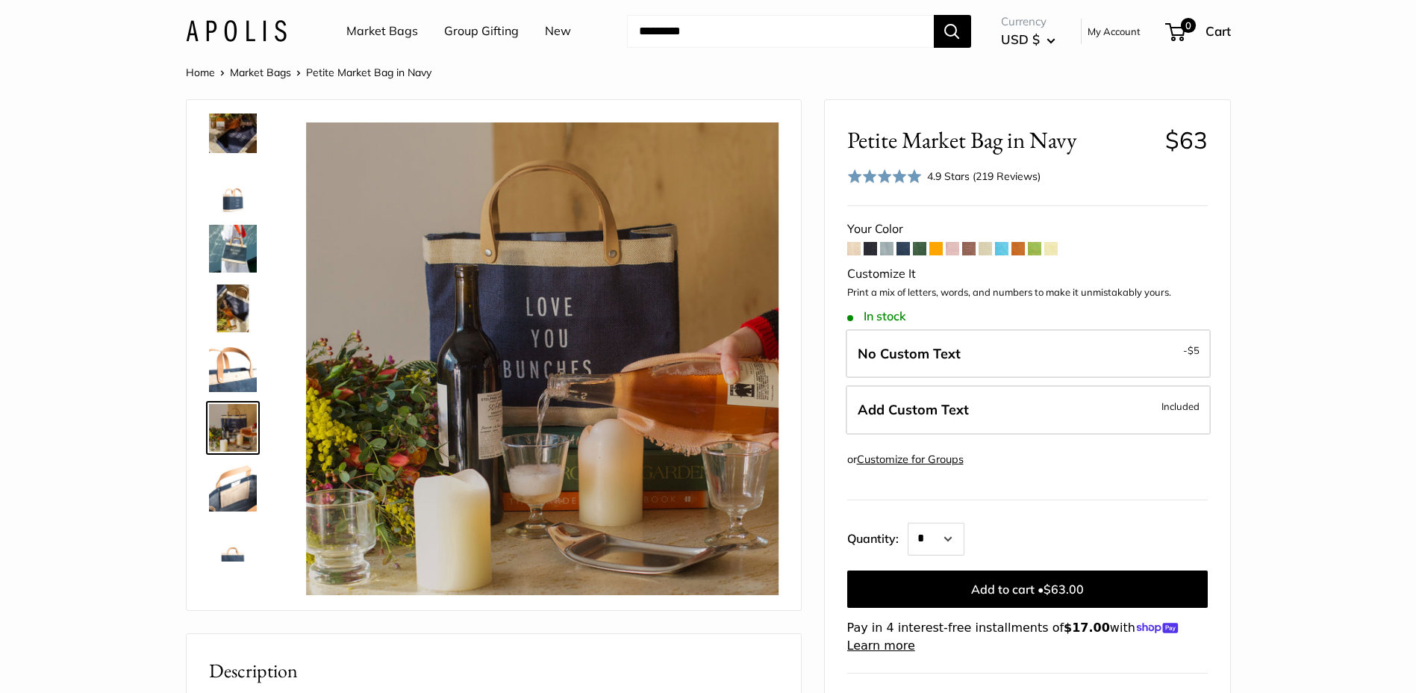
scroll to position [0, 0]
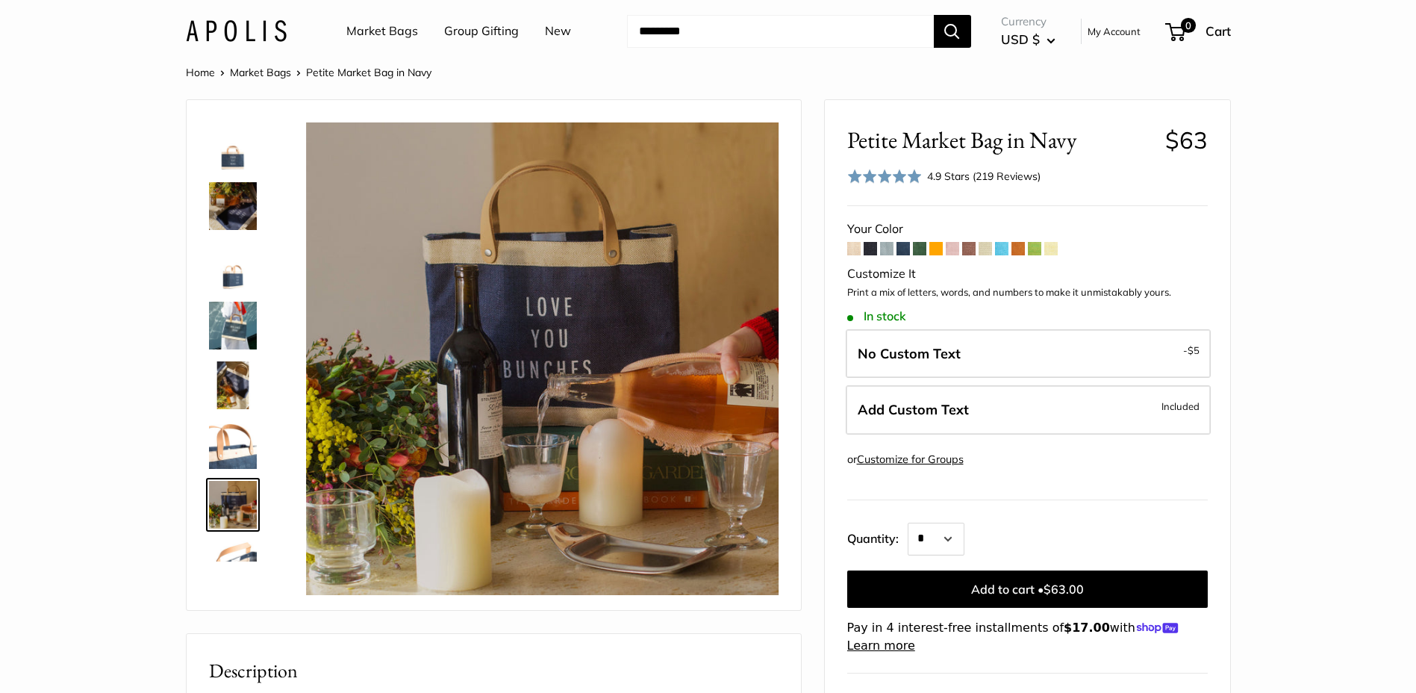
click at [239, 155] on img at bounding box center [233, 146] width 48 height 48
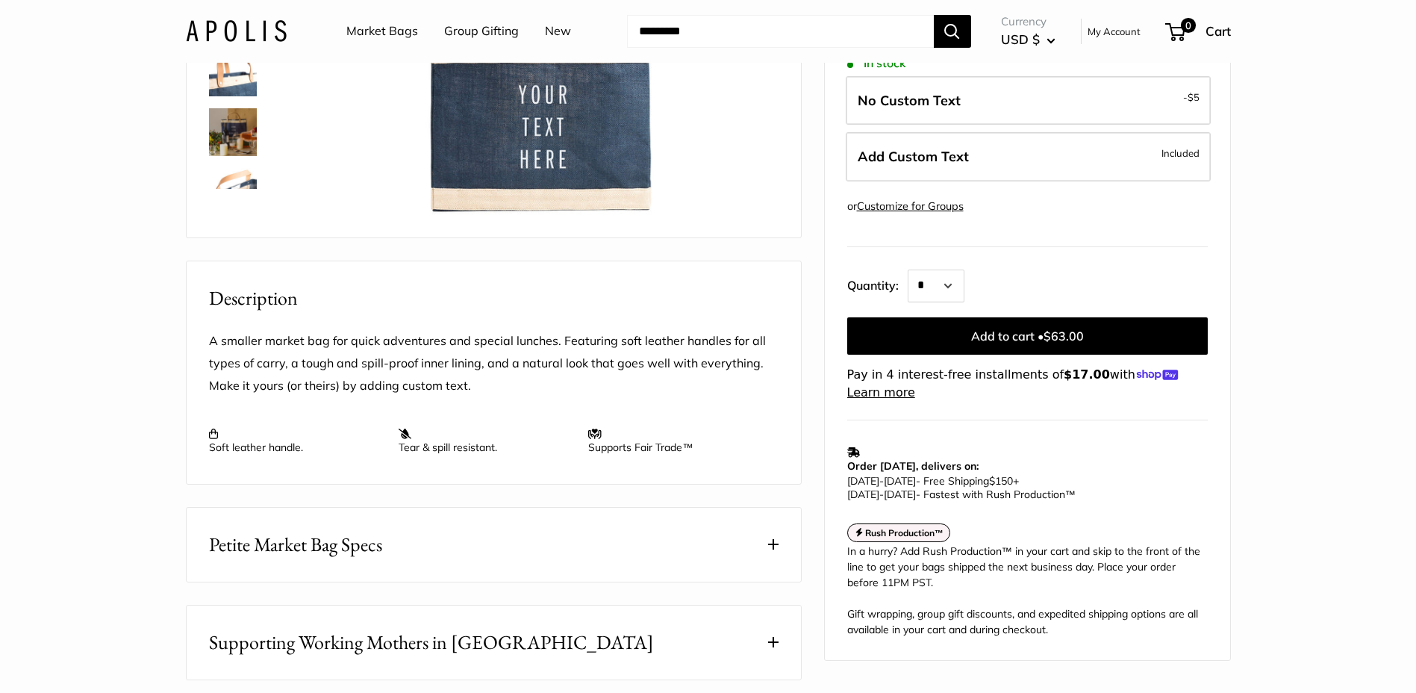
scroll to position [373, 0]
click at [239, 145] on img at bounding box center [233, 131] width 48 height 48
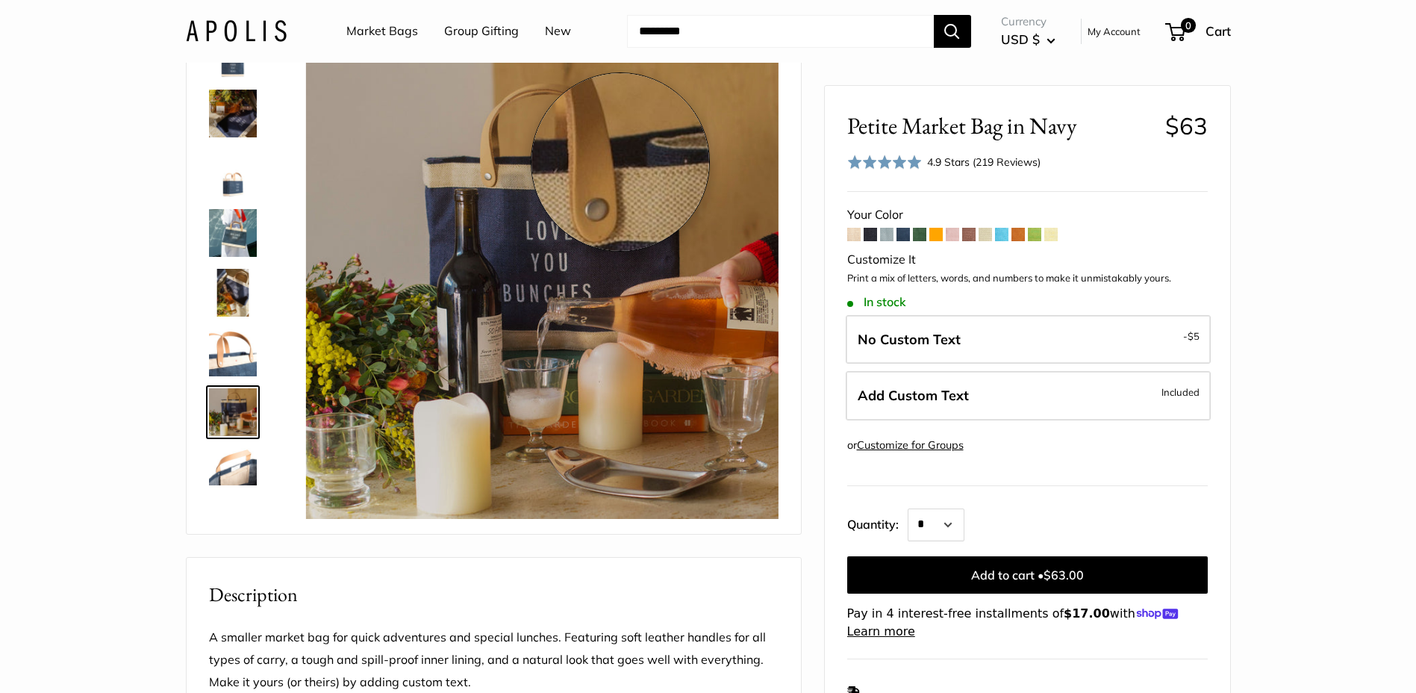
scroll to position [75, 0]
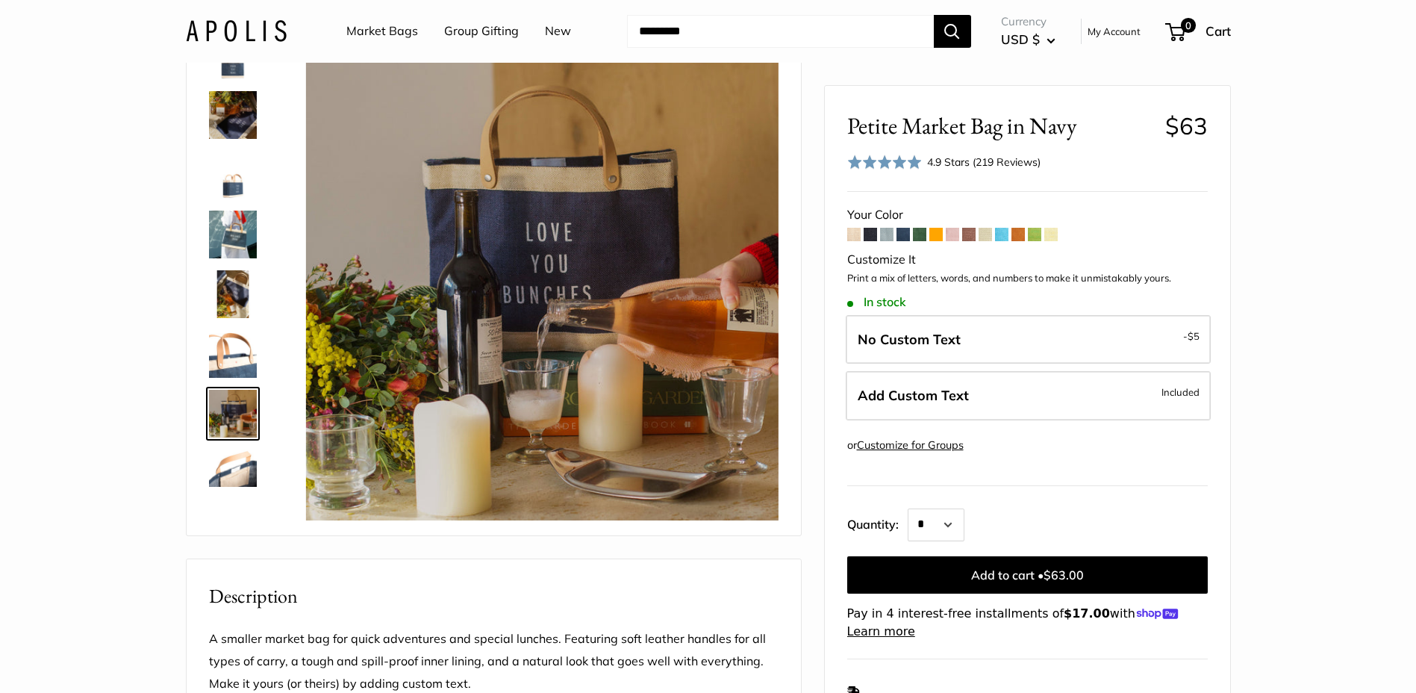
click at [231, 293] on img at bounding box center [233, 294] width 48 height 48
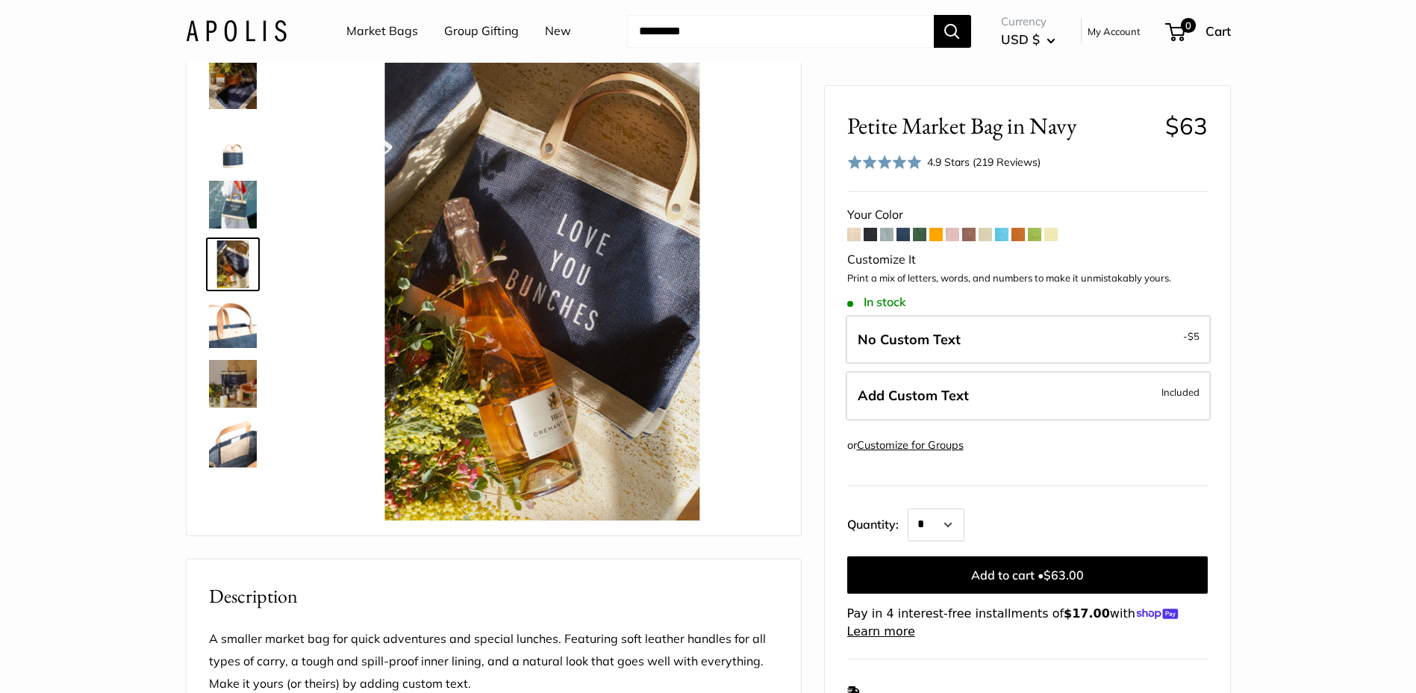
click at [240, 215] on img at bounding box center [233, 205] width 48 height 48
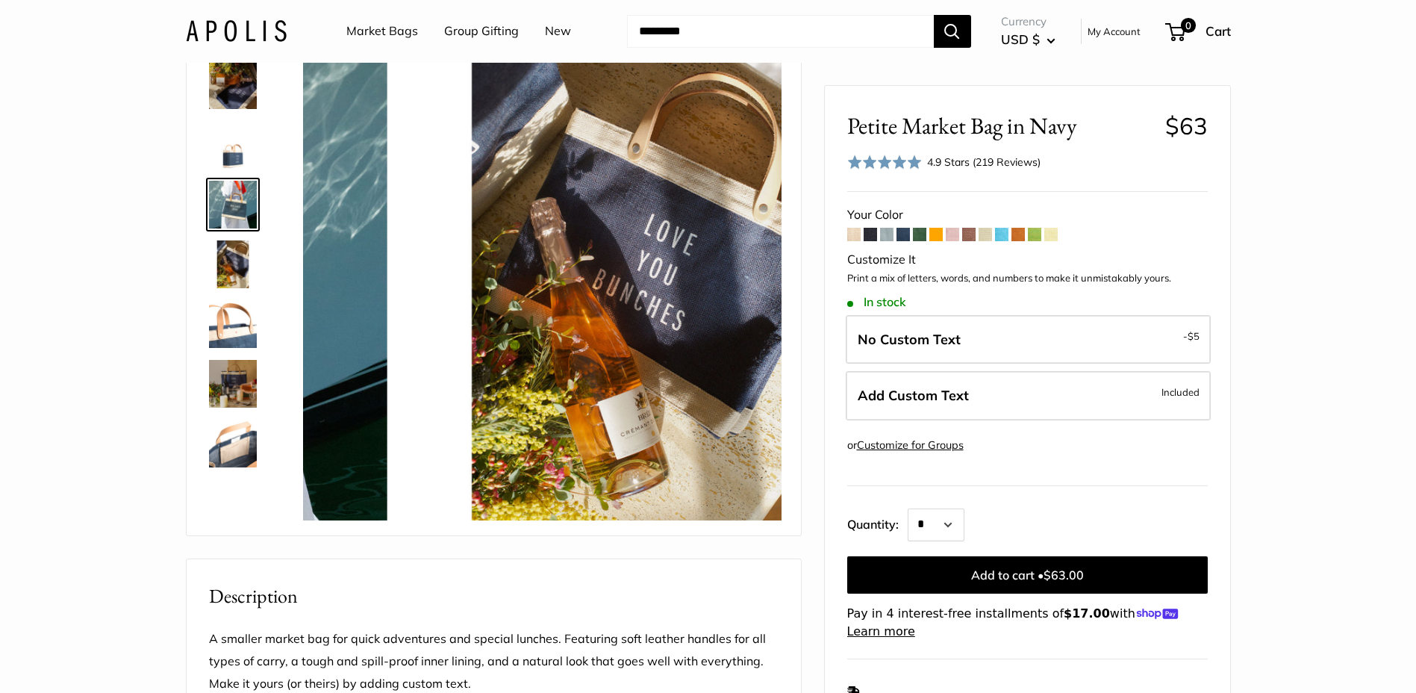
scroll to position [0, 0]
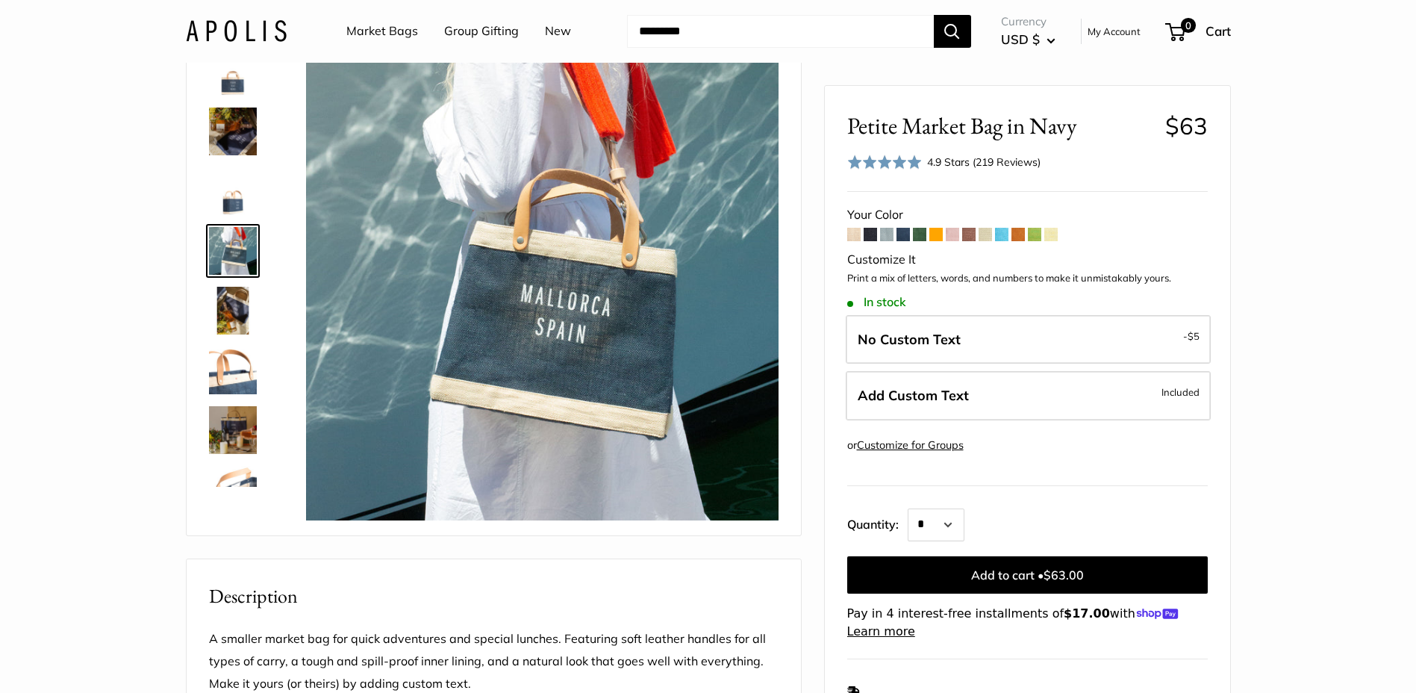
click at [235, 101] on div at bounding box center [239, 263] width 72 height 448
click at [244, 86] on img at bounding box center [233, 72] width 48 height 48
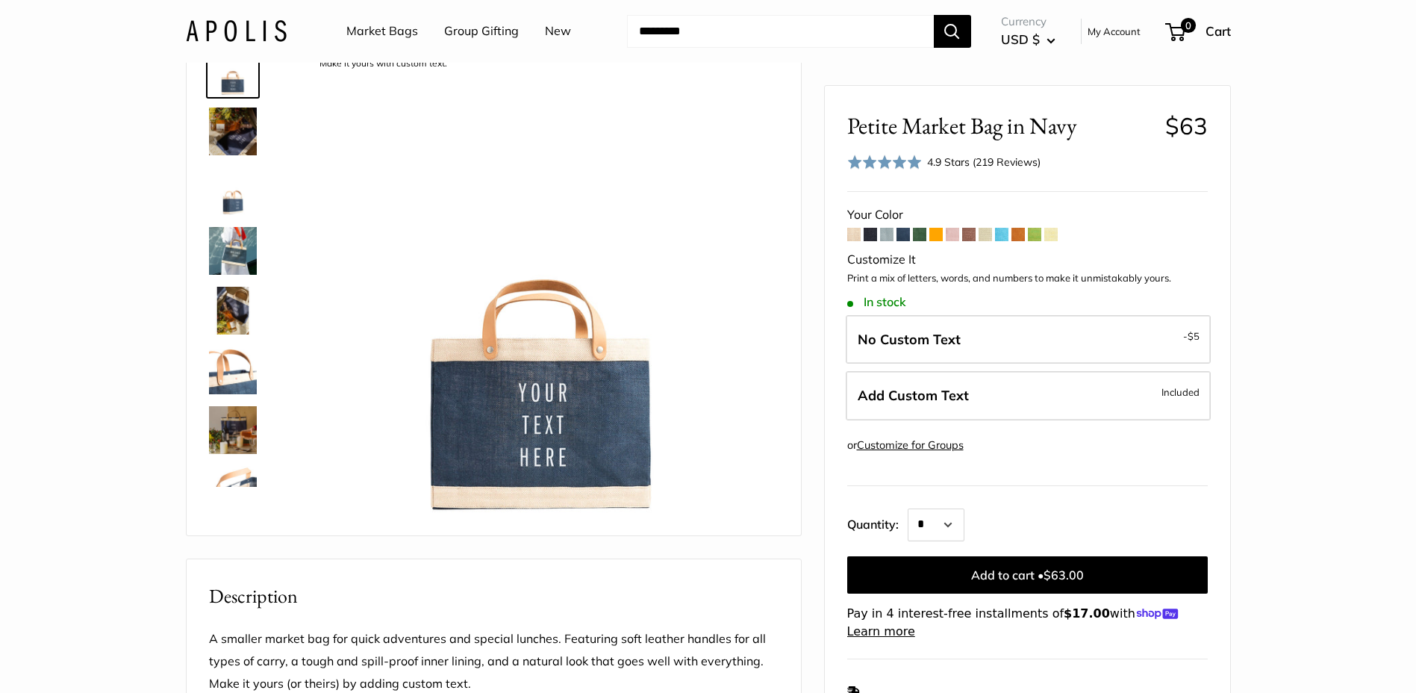
click at [231, 148] on img at bounding box center [233, 131] width 48 height 48
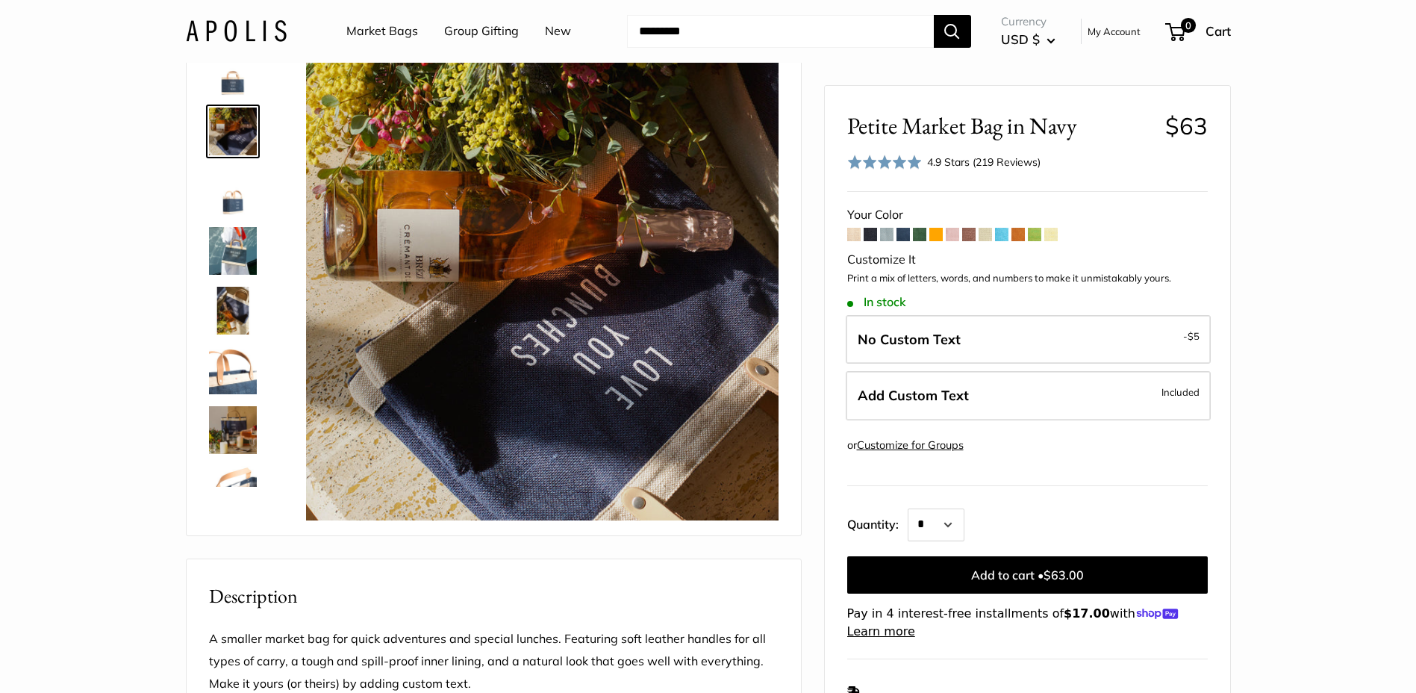
click at [228, 172] on img at bounding box center [233, 191] width 48 height 48
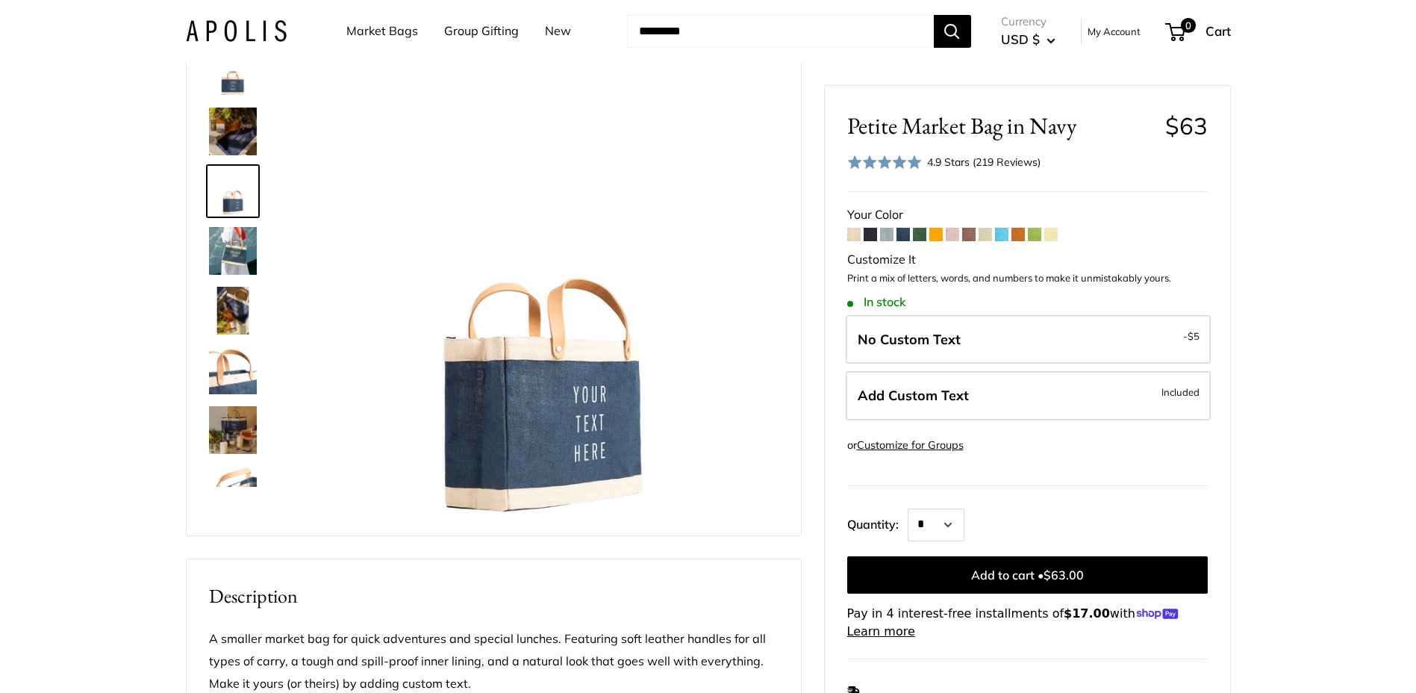
click at [230, 254] on img at bounding box center [233, 251] width 48 height 48
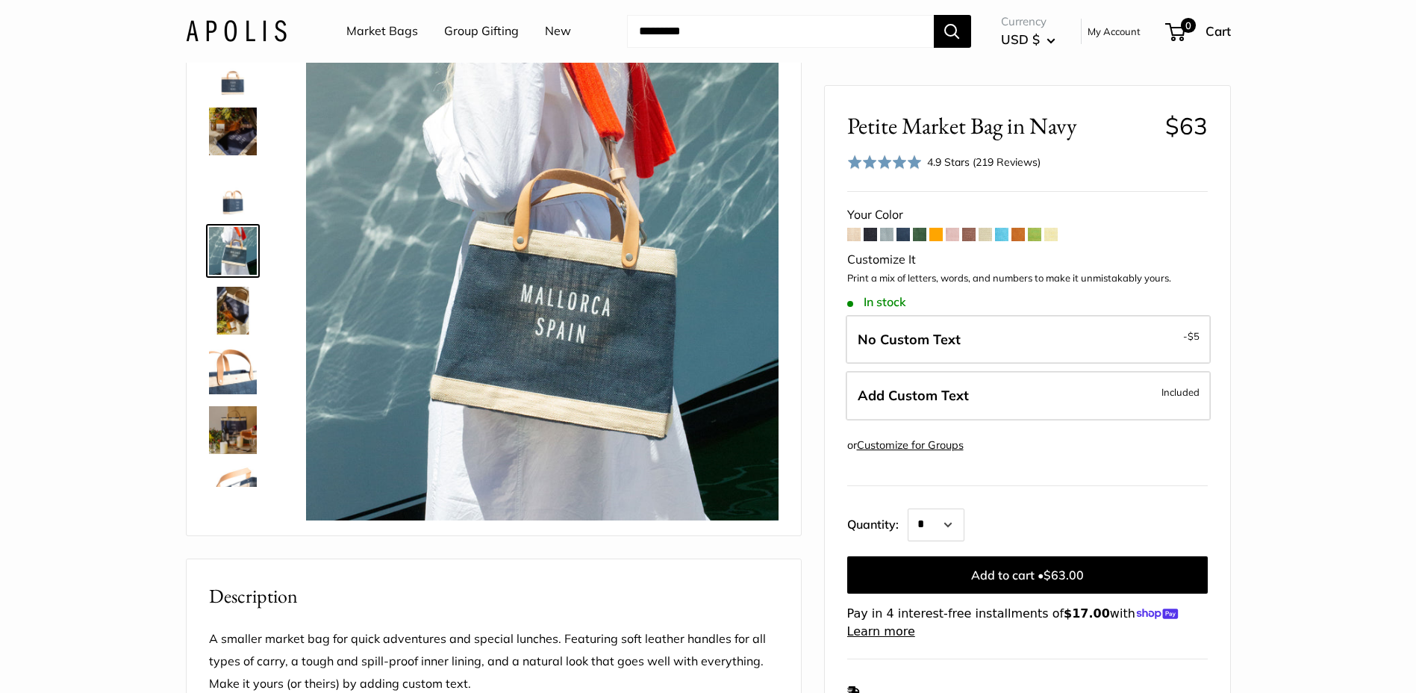
click at [222, 413] on img at bounding box center [233, 430] width 48 height 48
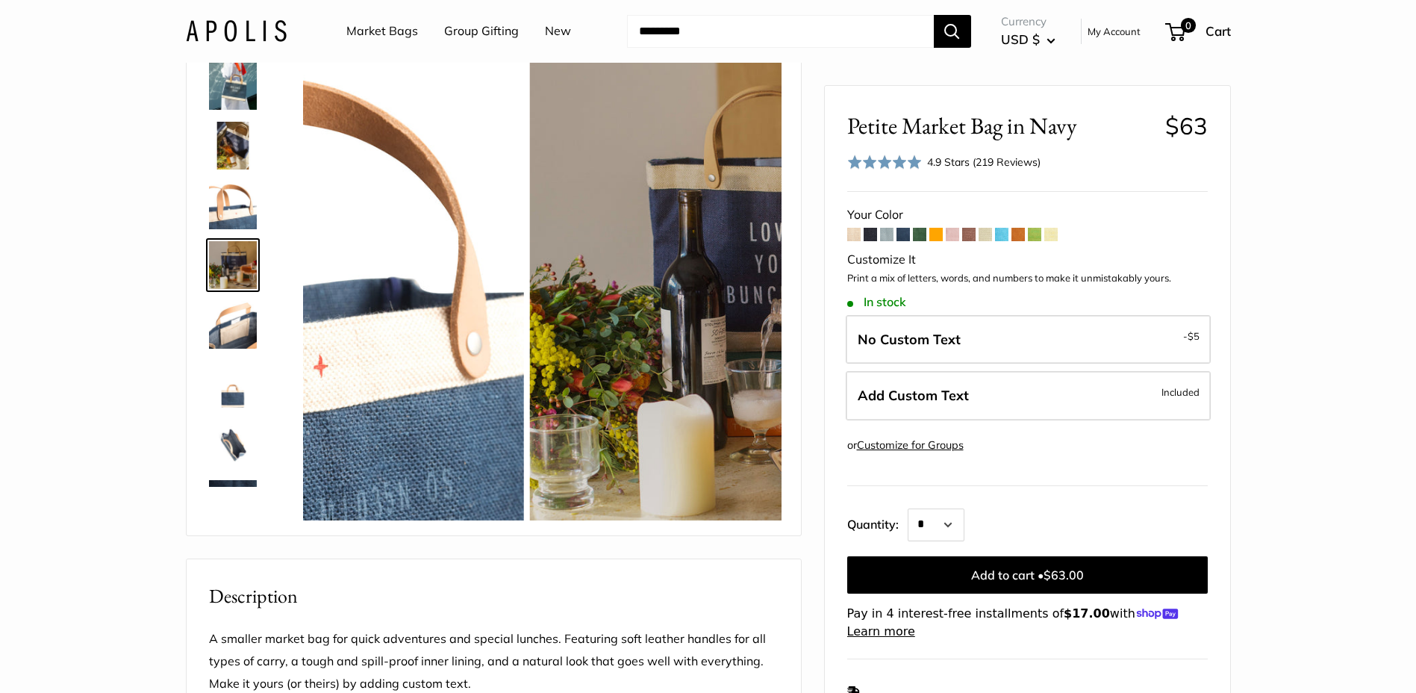
scroll to position [166, 0]
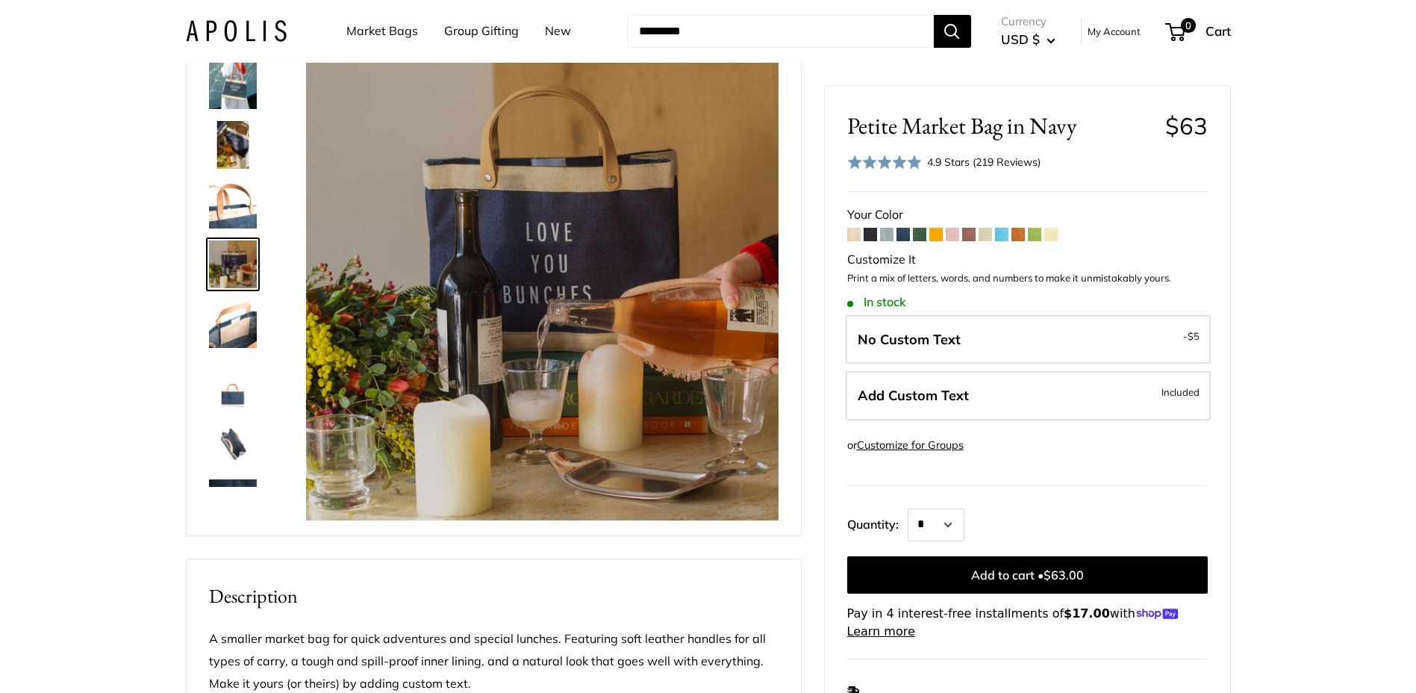
click at [233, 446] on img at bounding box center [233, 443] width 48 height 48
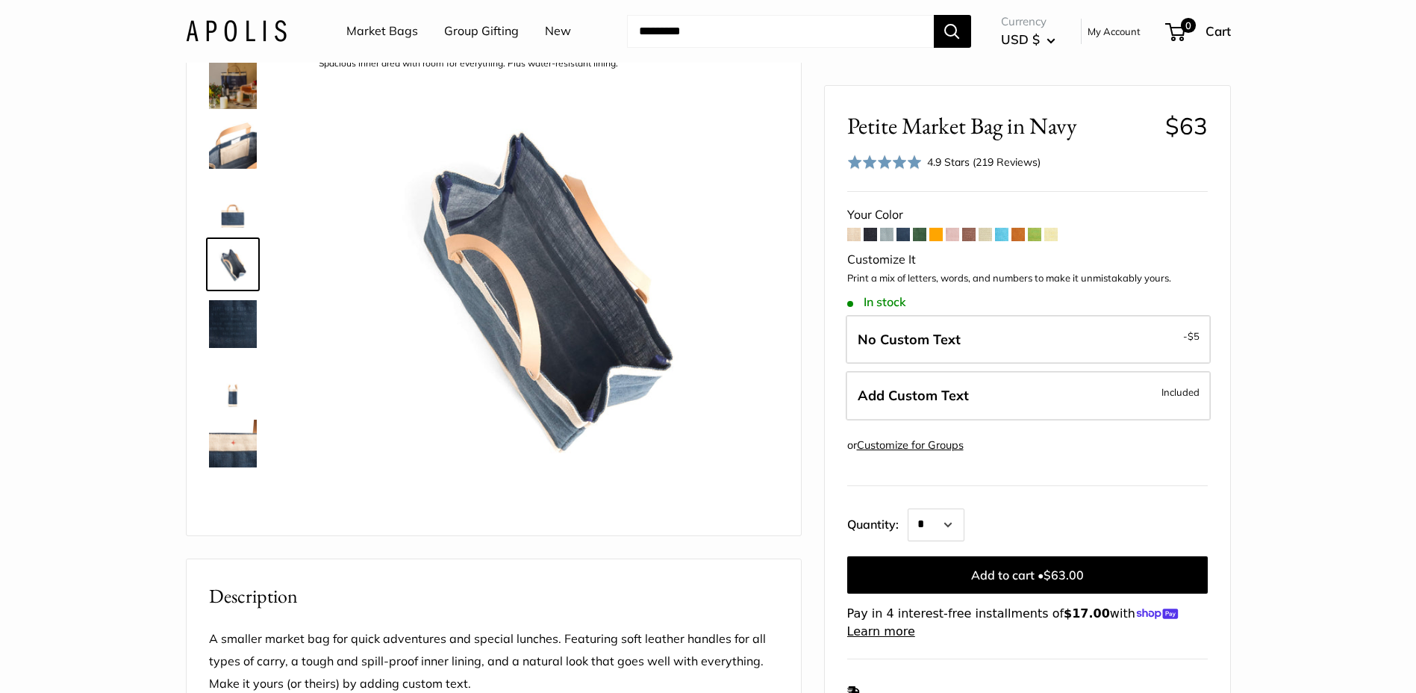
scroll to position [394, 0]
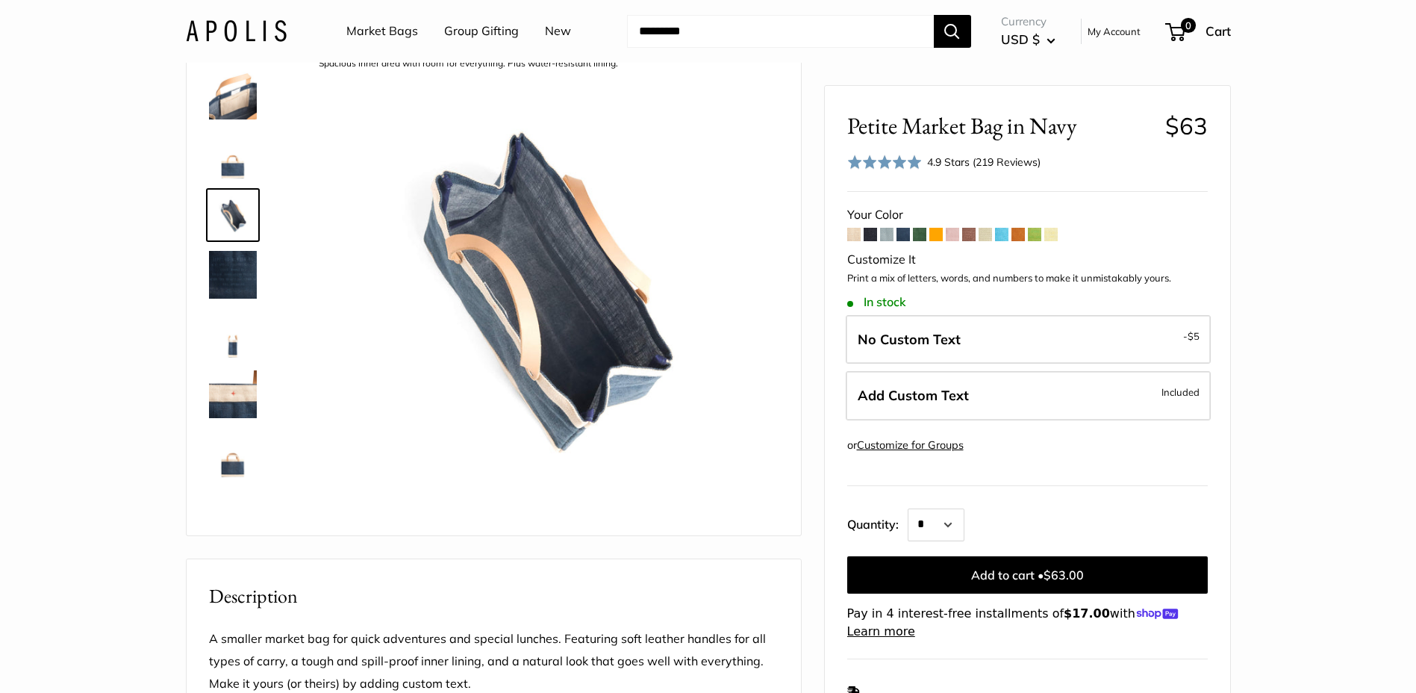
click at [237, 413] on img at bounding box center [233, 394] width 48 height 48
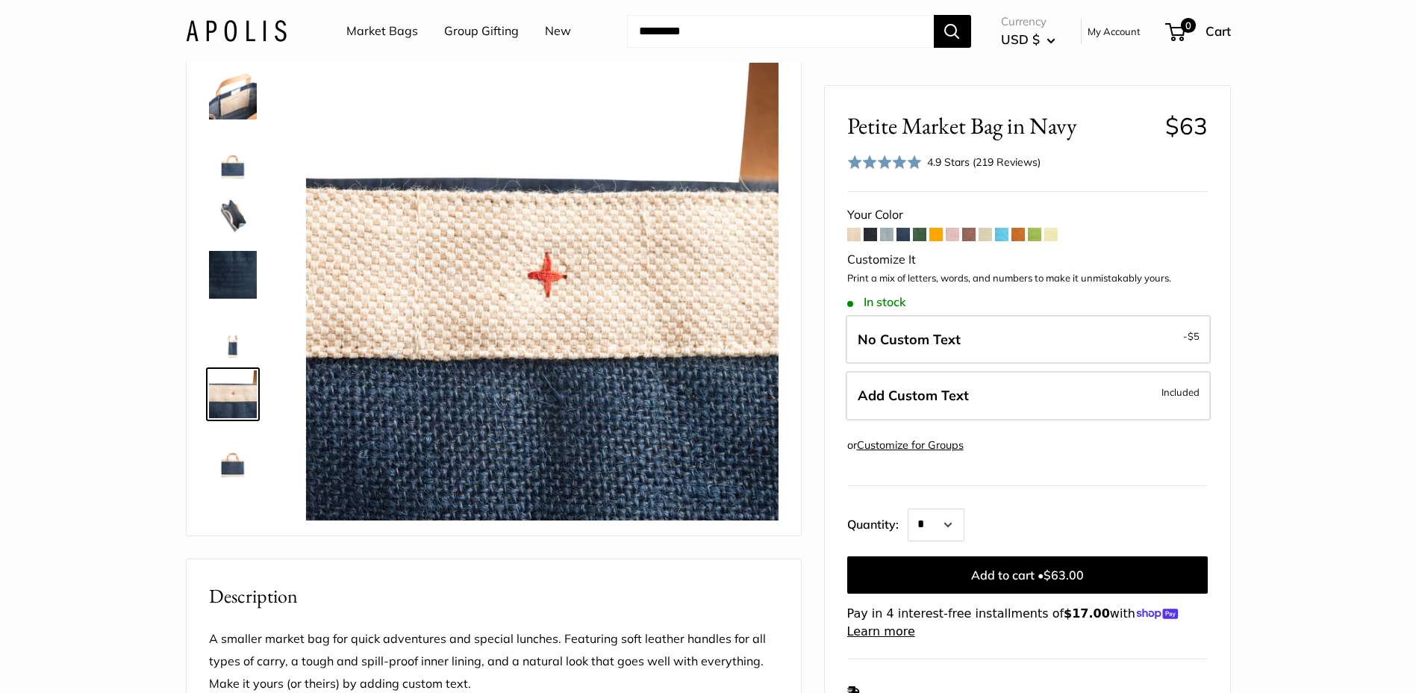
click at [240, 459] on img at bounding box center [233, 454] width 48 height 48
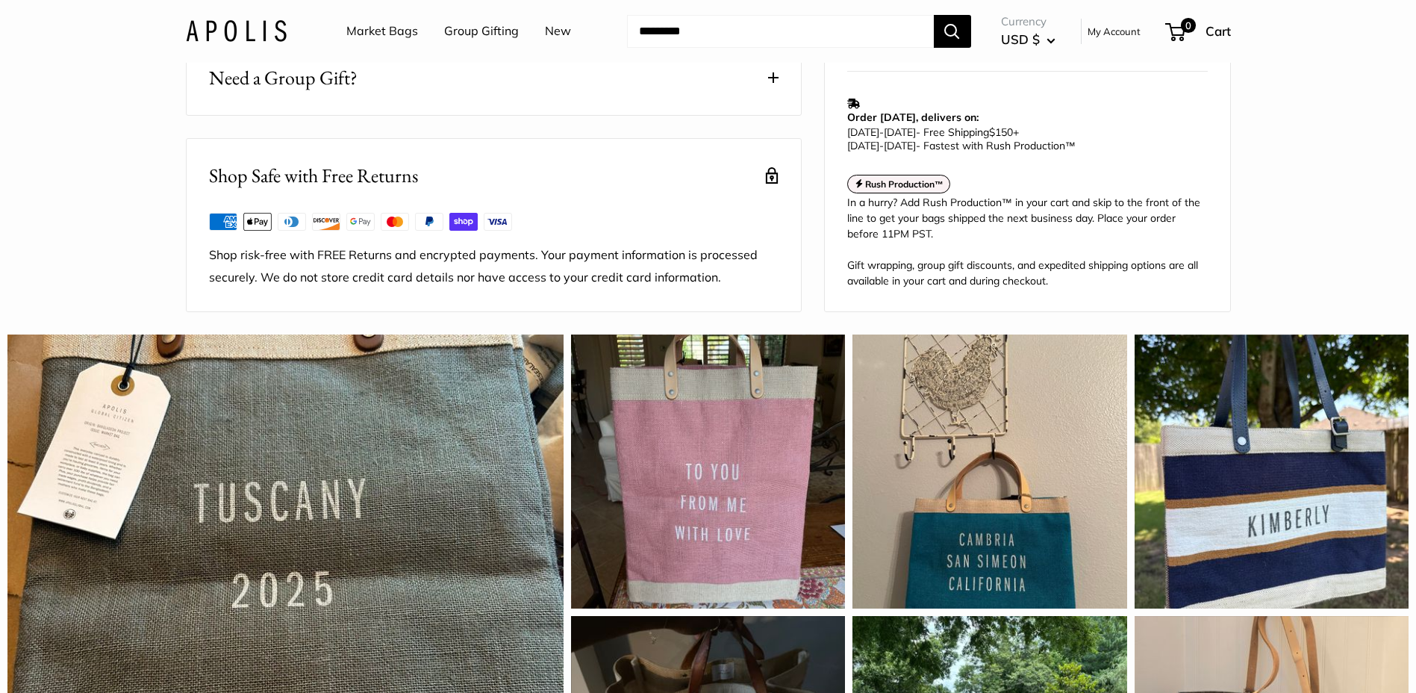
scroll to position [746, 0]
